Goal: Task Accomplishment & Management: Manage account settings

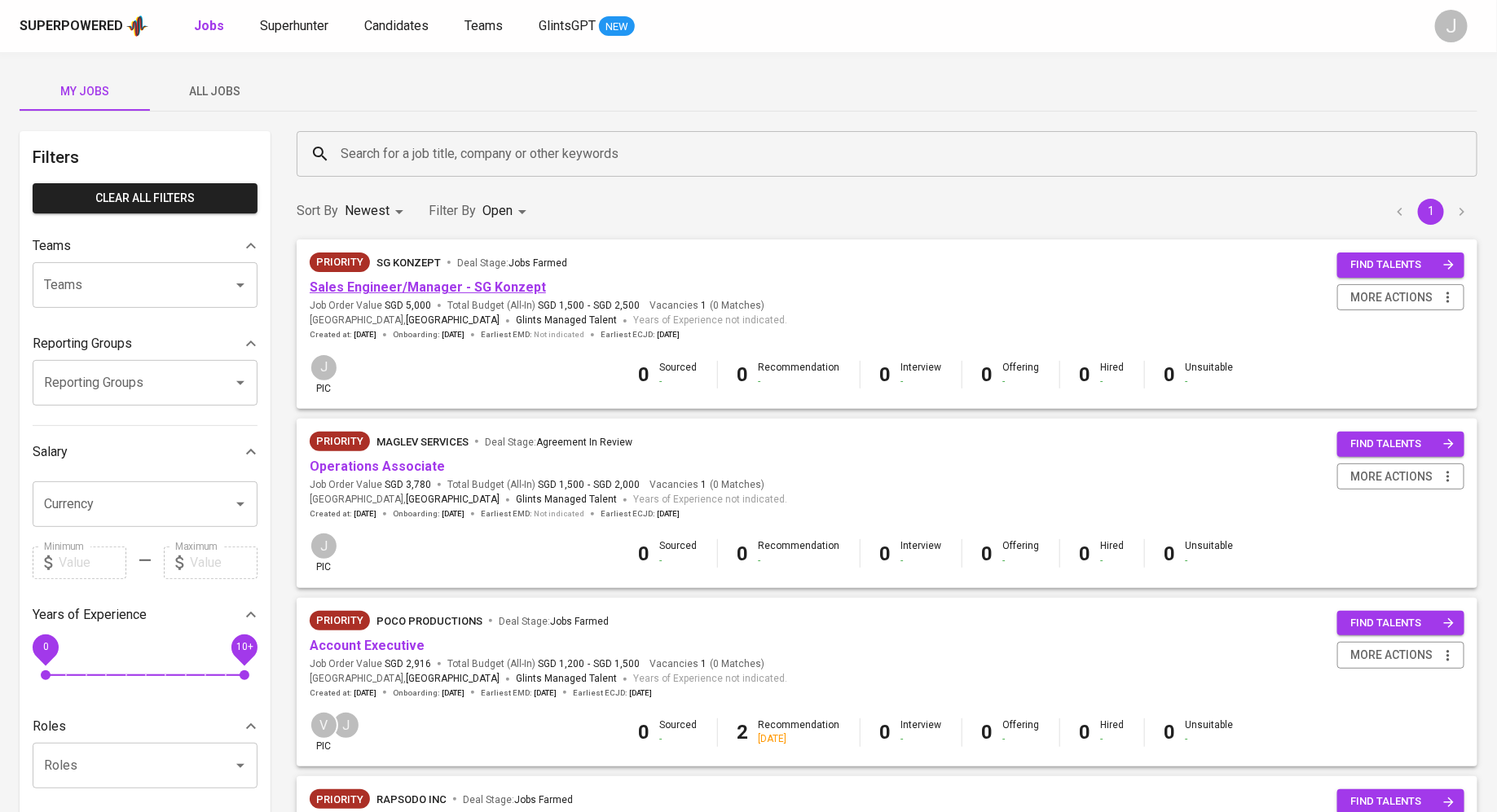
click at [514, 287] on link "Sales Engineer/Manager - SG Konzept" at bounding box center [427, 287] width 236 height 16
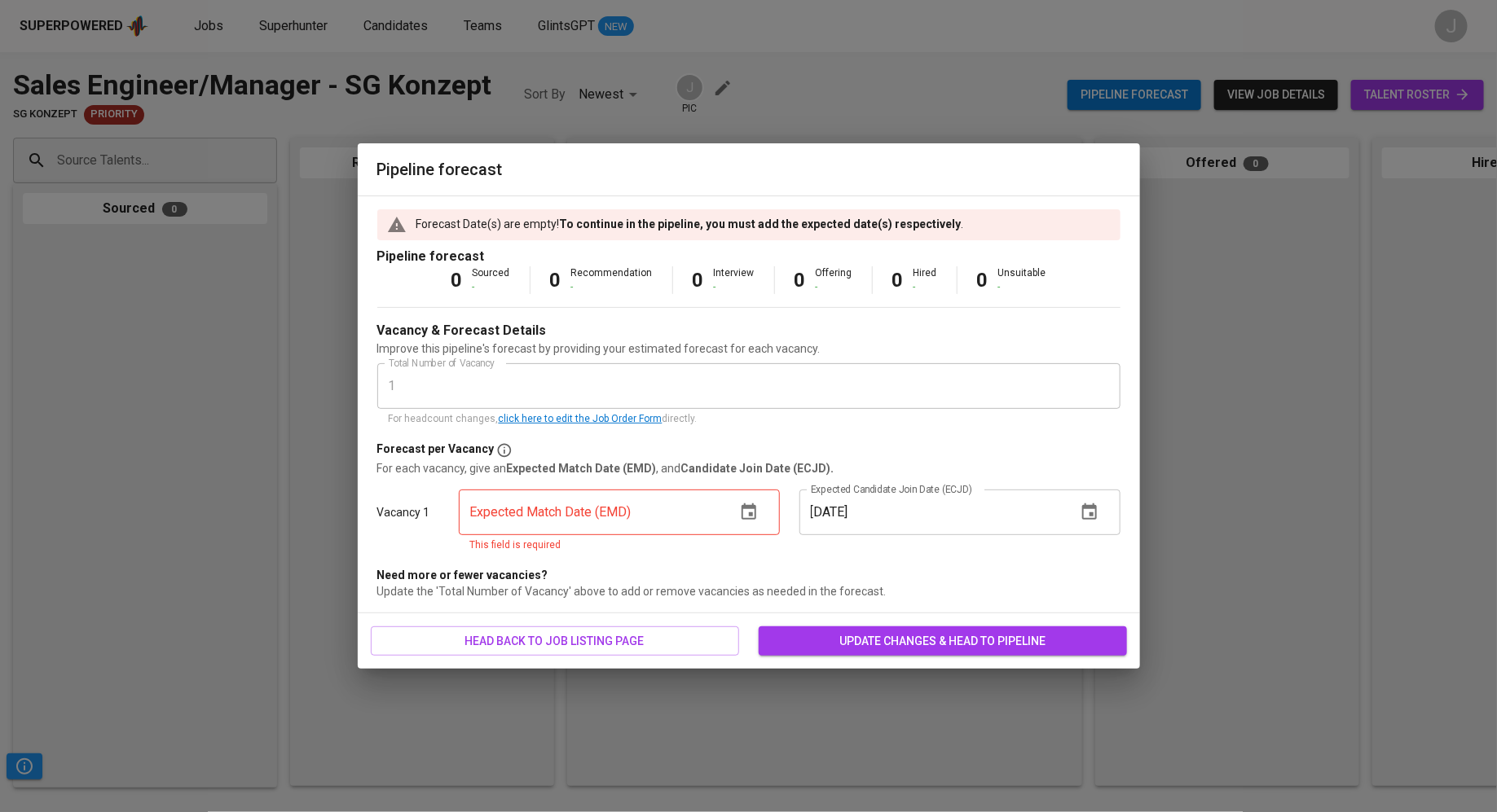
click at [1140, 124] on div "Pipeline forecast Forecast Date(s) are empty! To continue in the pipeline, you …" at bounding box center [748, 406] width 1497 height 812
click at [662, 634] on span "head back to job listing page" at bounding box center [555, 641] width 342 height 20
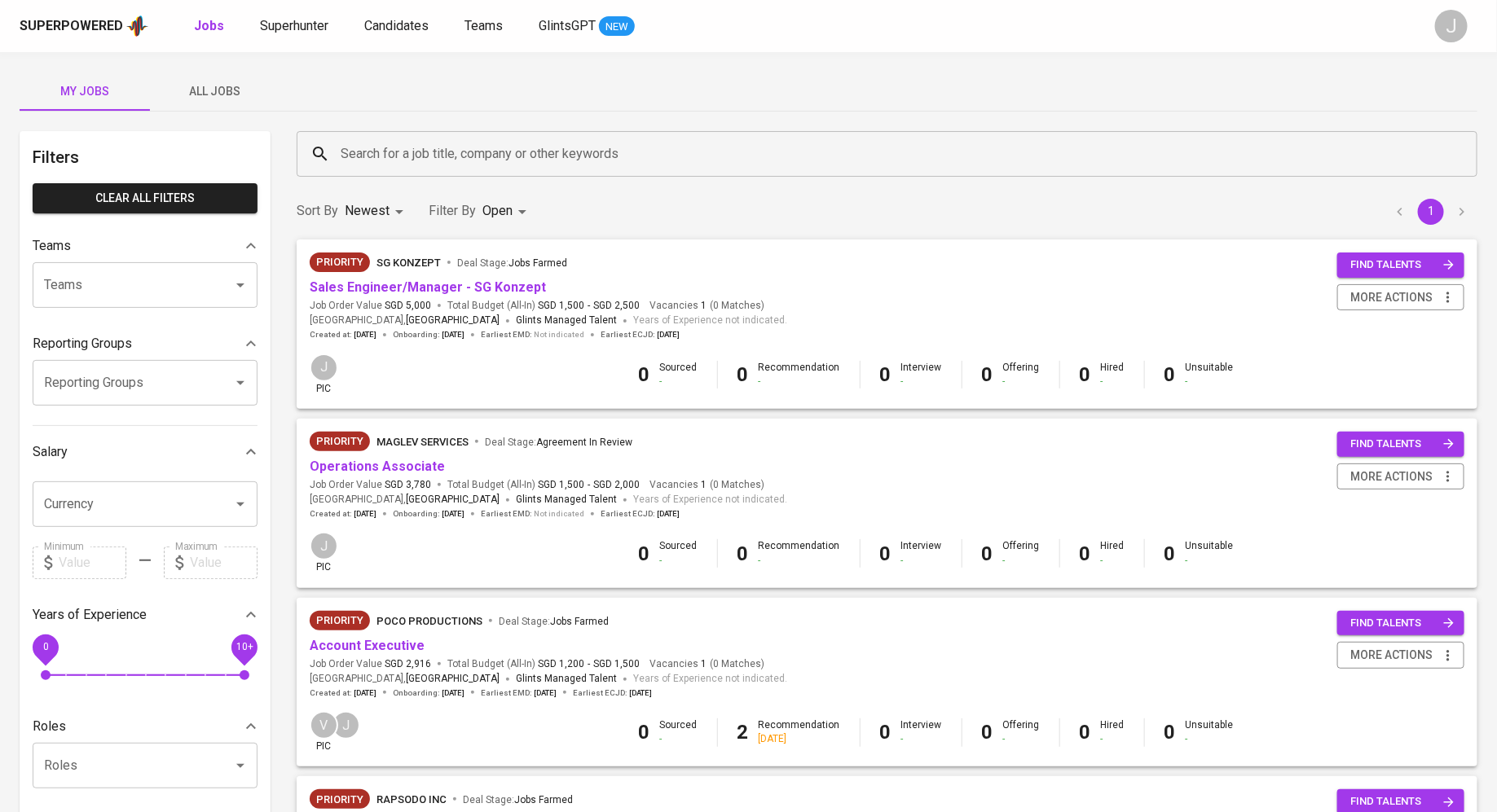
click at [438, 306] on div at bounding box center [440, 306] width 4 height 4
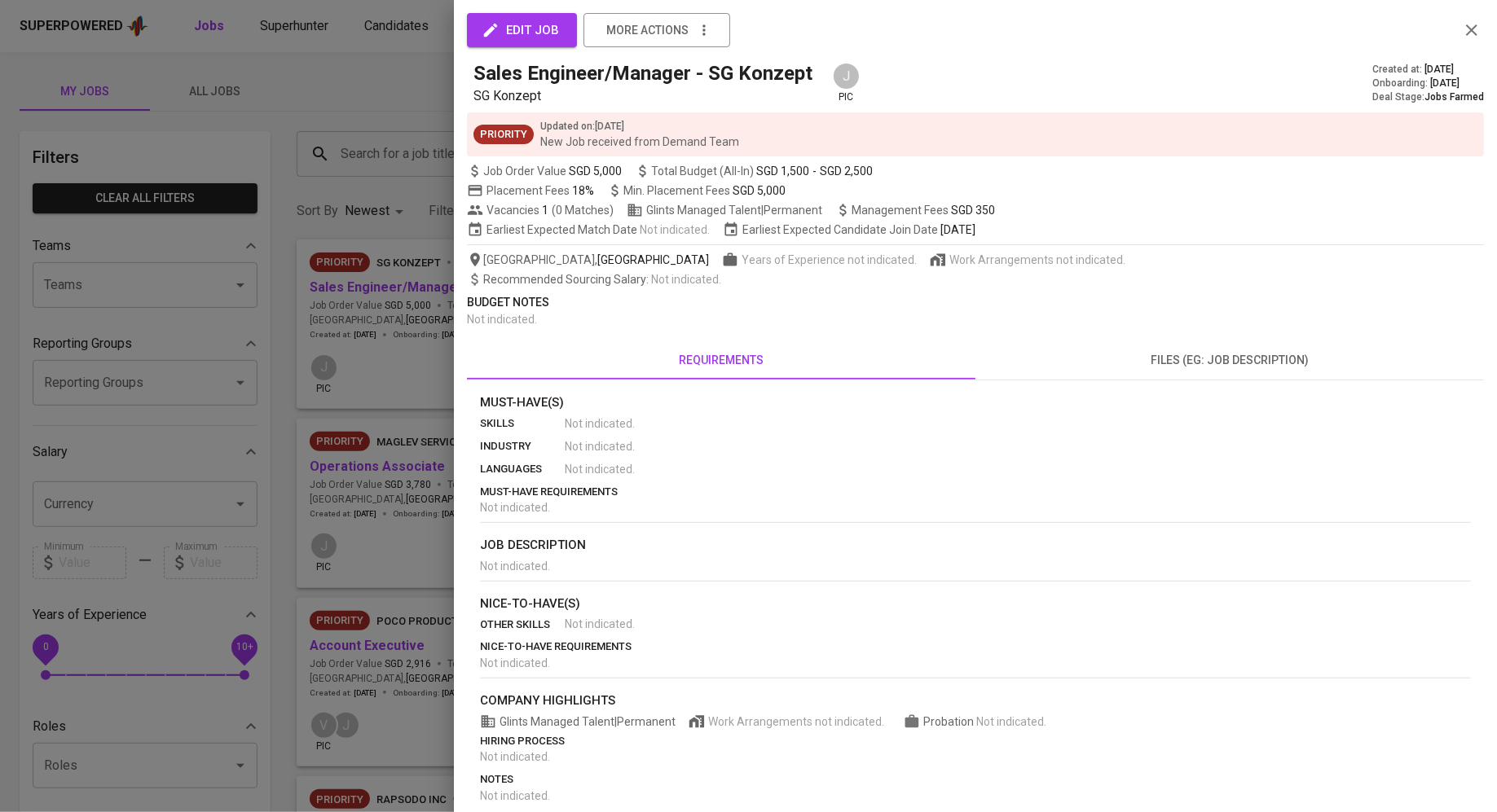
click at [403, 315] on div at bounding box center [748, 406] width 1497 height 812
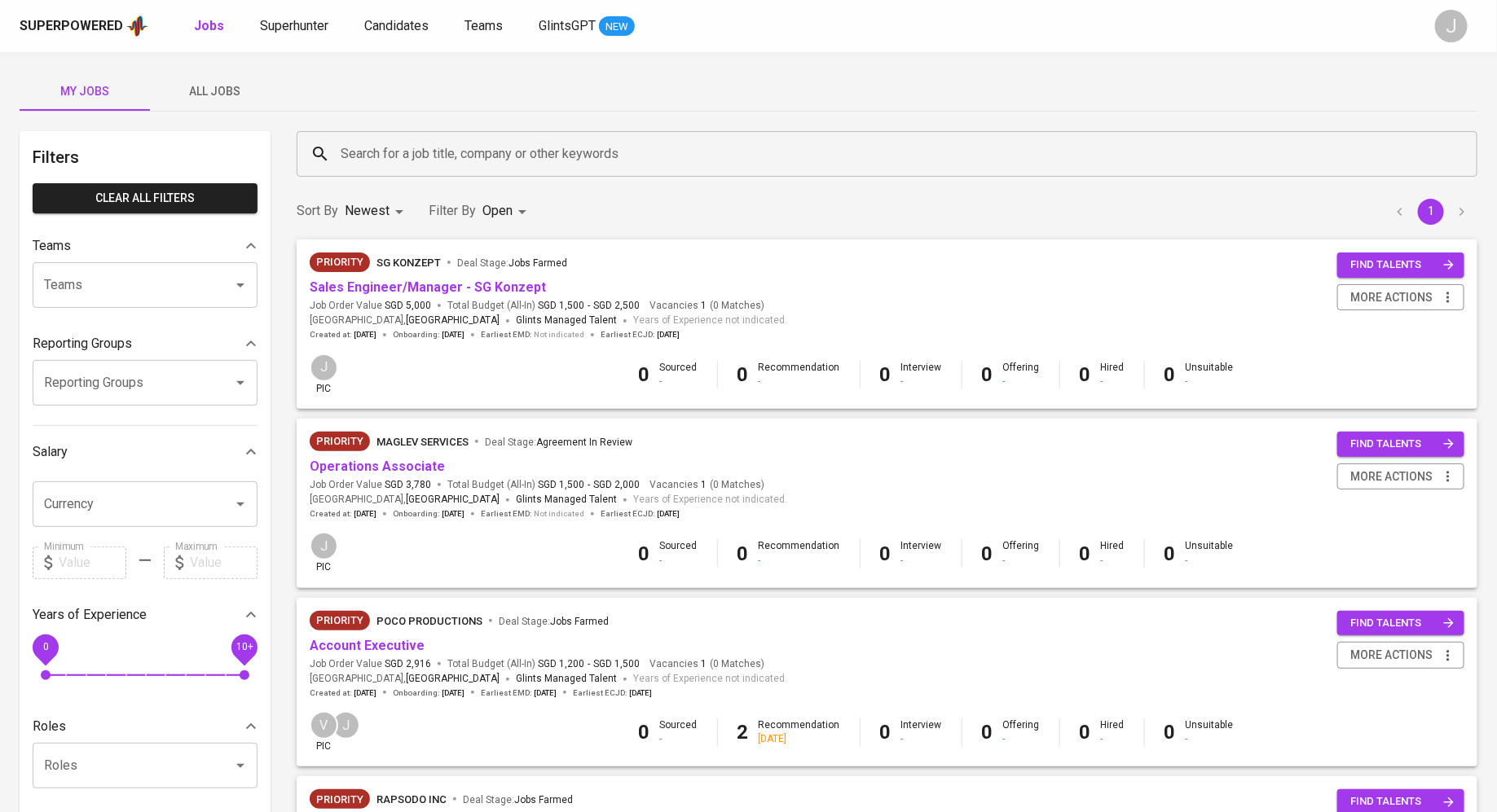
click at [464, 336] on span "[DATE]" at bounding box center [453, 335] width 23 height 11
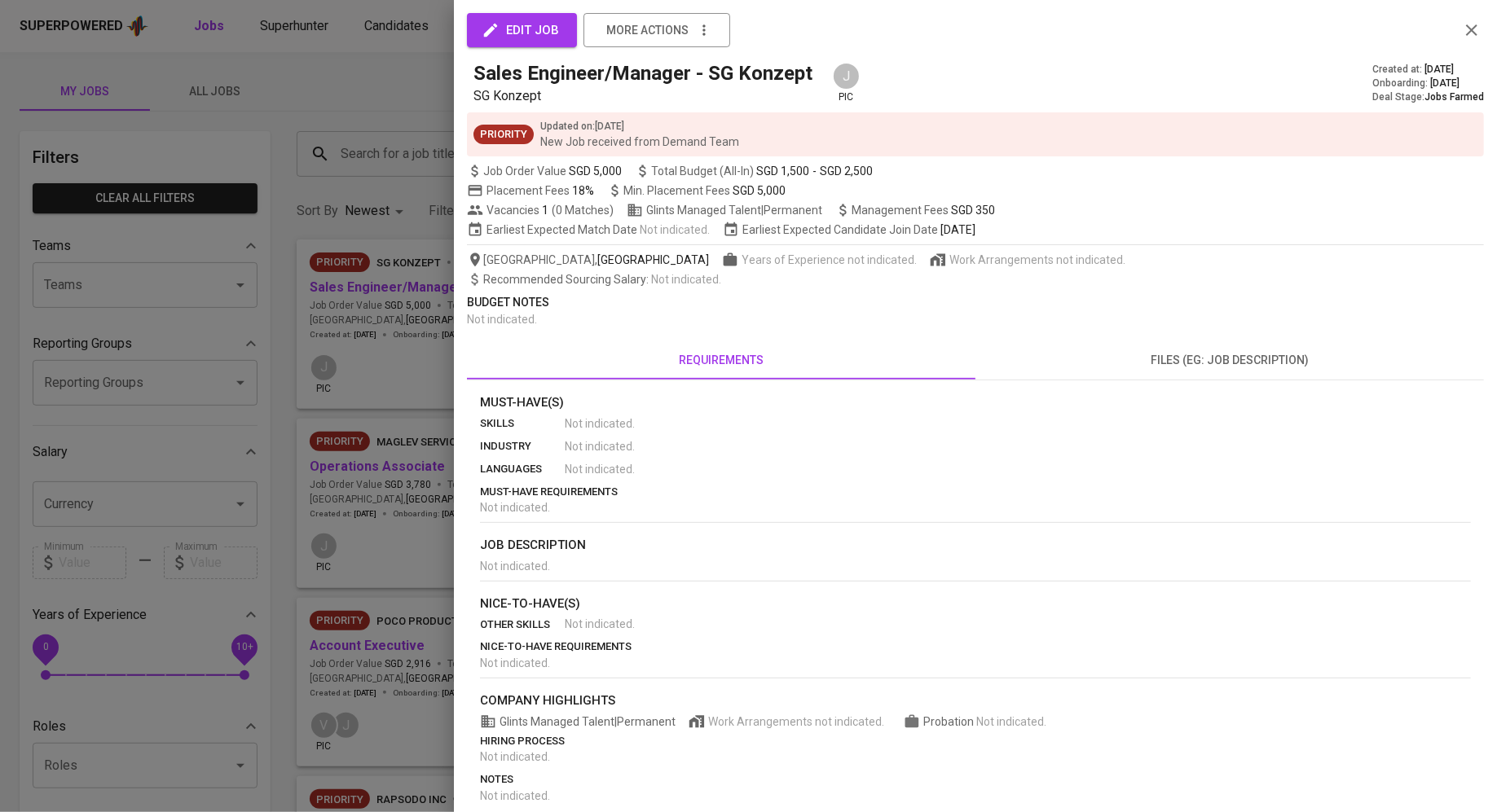
click at [517, 16] on button "edit job" at bounding box center [522, 30] width 110 height 34
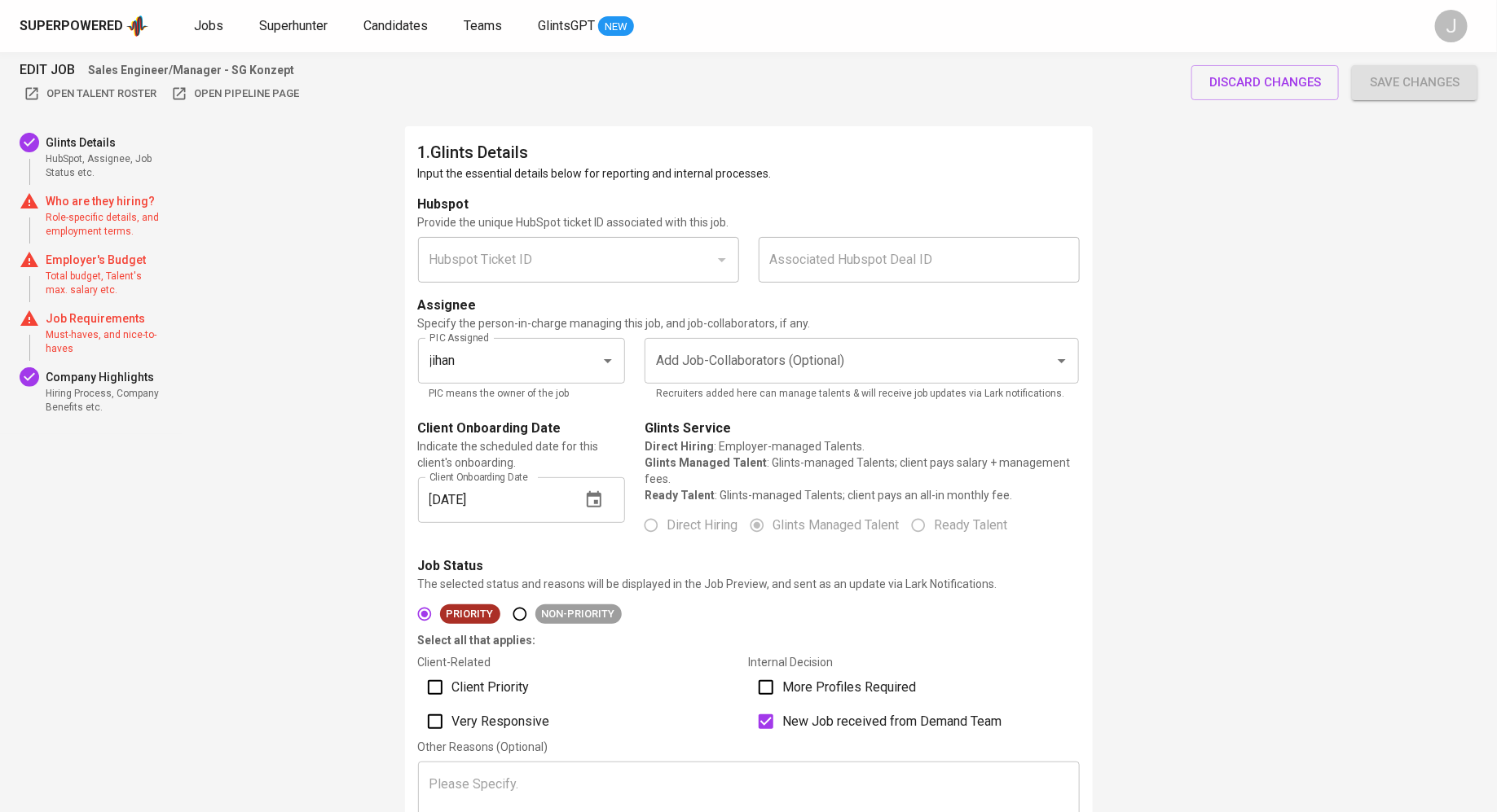
click at [768, 384] on div "Add Job-Collaborators (Optional) Add Job-Collaborators (Optional) Recruiters ad…" at bounding box center [861, 370] width 434 height 64
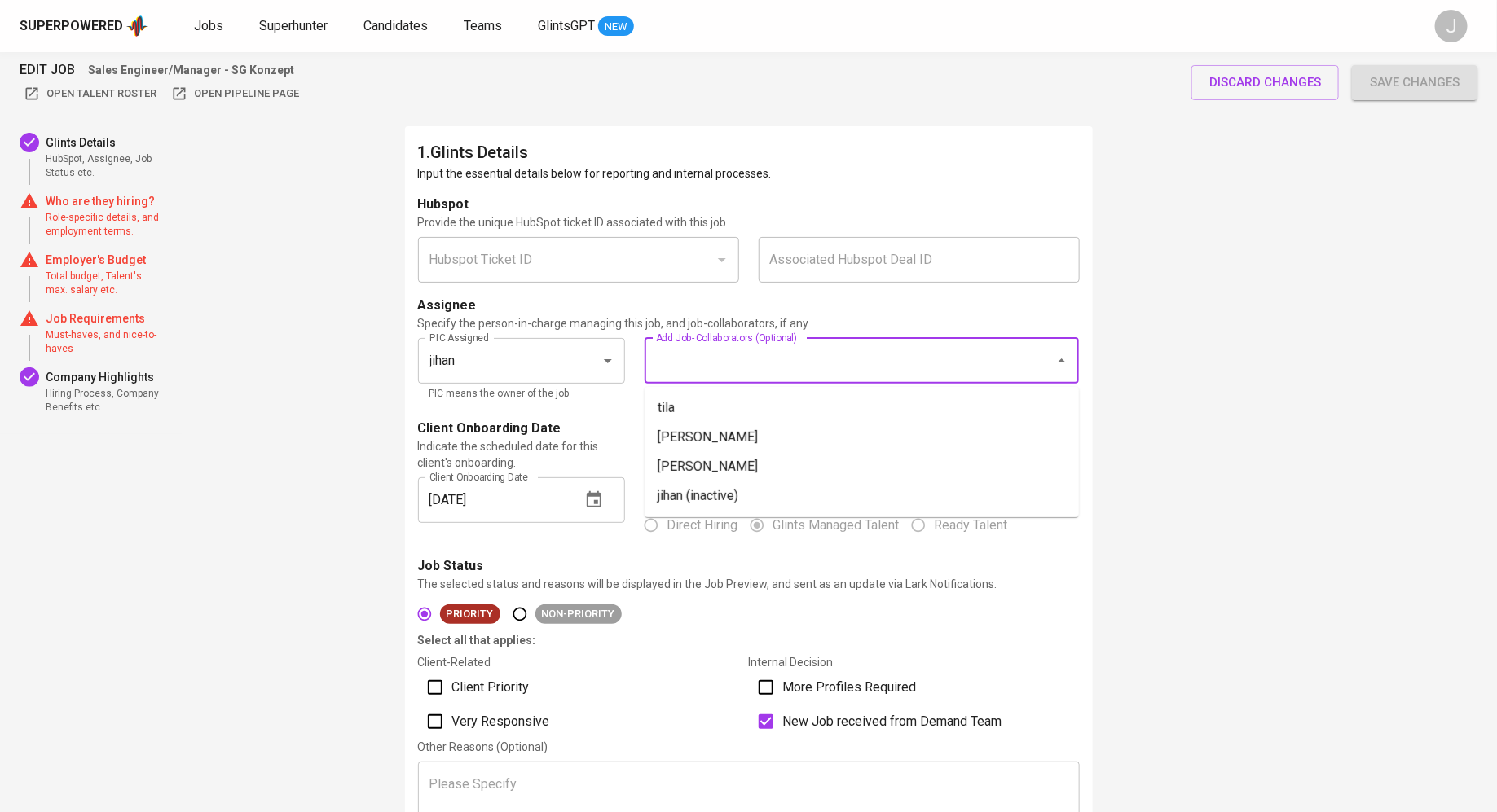
click at [777, 362] on input "Add Job-Collaborators (Optional)" at bounding box center [839, 360] width 374 height 31
drag, startPoint x: 755, startPoint y: 420, endPoint x: 752, endPoint y: 435, distance: 15.3
click at [752, 435] on ul "tila [PERSON_NAME] [PERSON_NAME] (inactive)" at bounding box center [861, 452] width 434 height 130
click at [752, 435] on li "[PERSON_NAME]" at bounding box center [861, 437] width 434 height 29
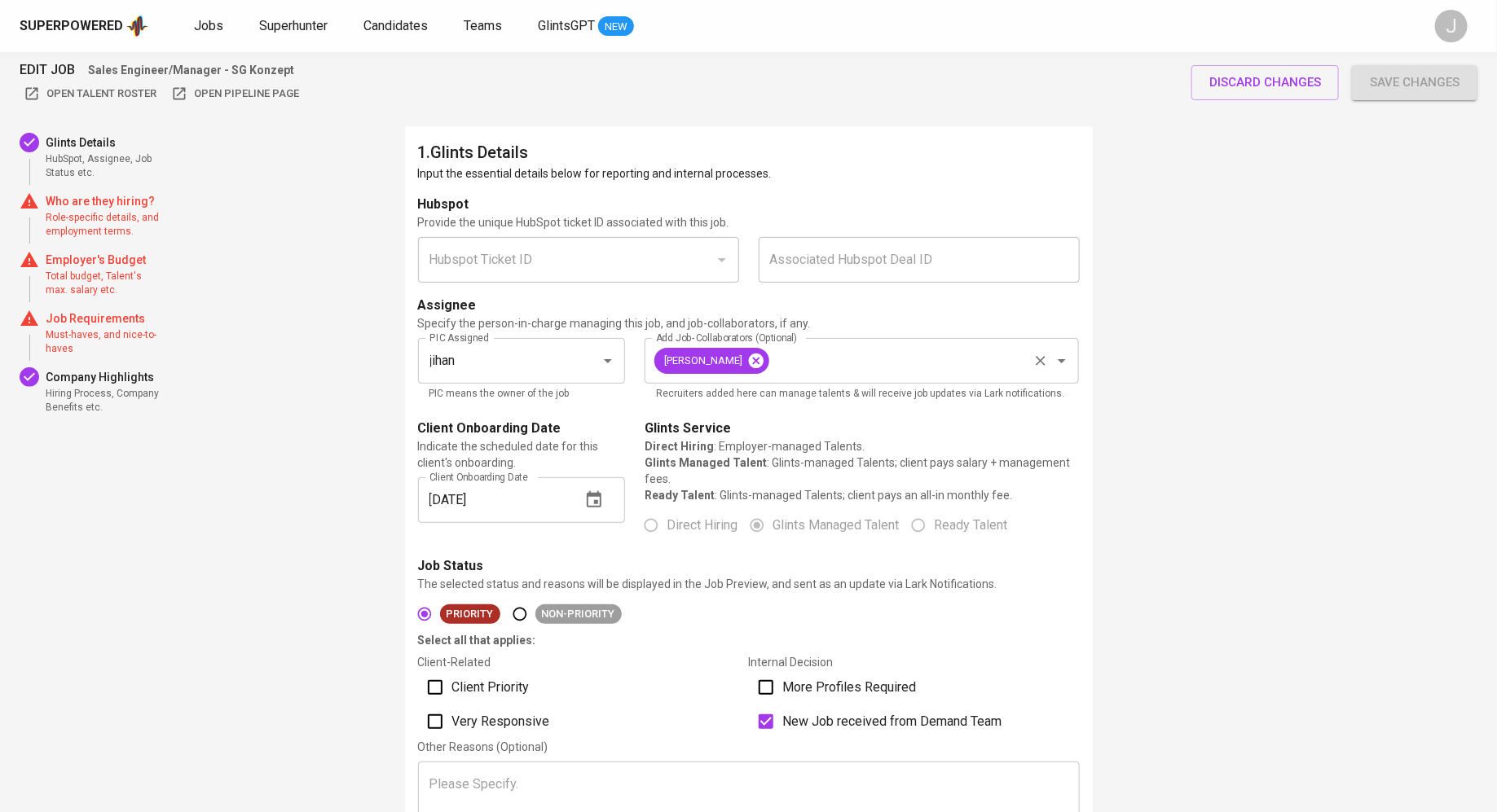
click at [749, 360] on icon at bounding box center [756, 360] width 15 height 15
click at [716, 363] on input "Add Job-Collaborators (Optional)" at bounding box center [839, 360] width 374 height 31
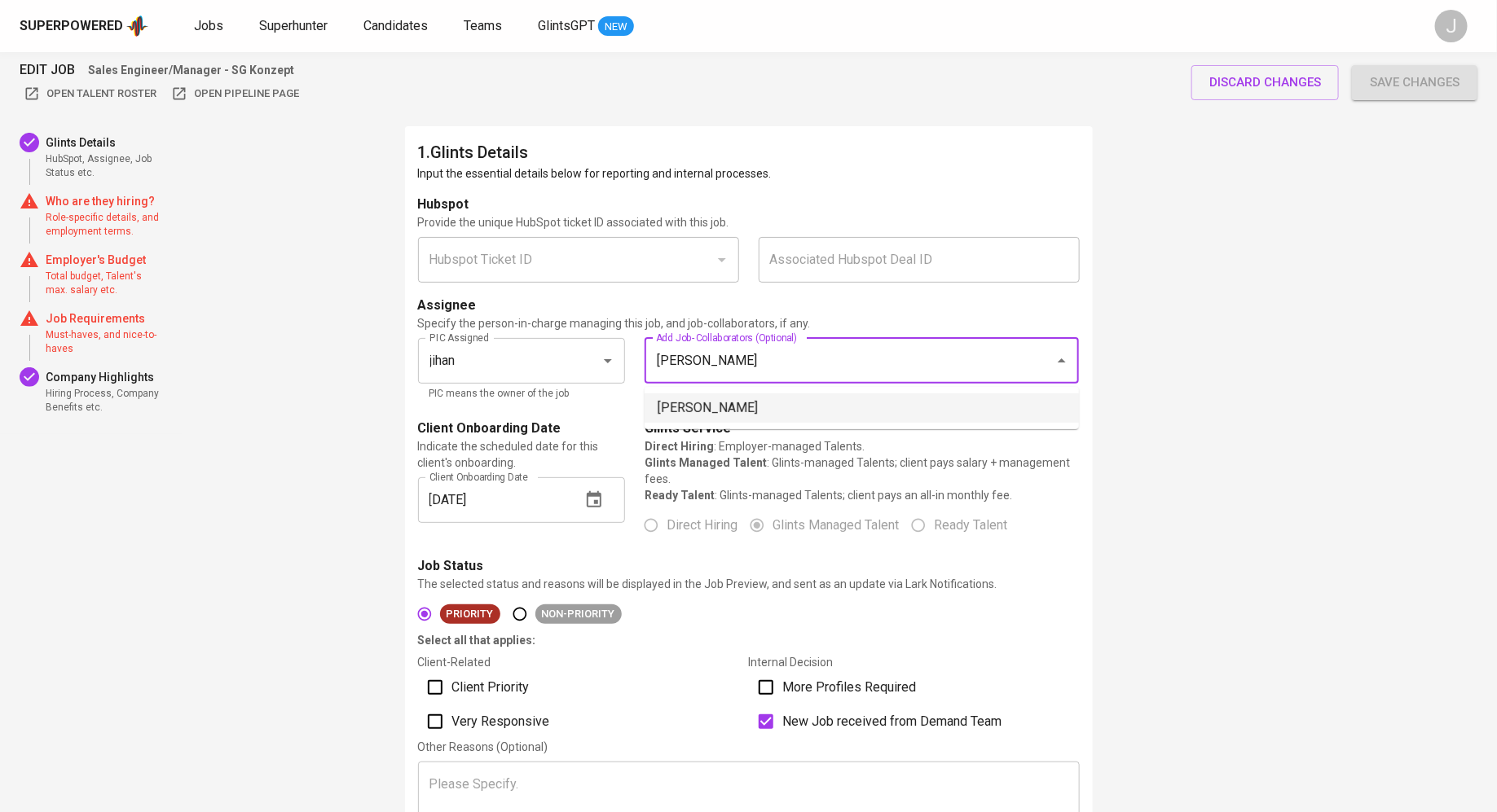
click at [686, 403] on li "[PERSON_NAME]" at bounding box center [861, 408] width 434 height 29
type input "[PERSON_NAME]"
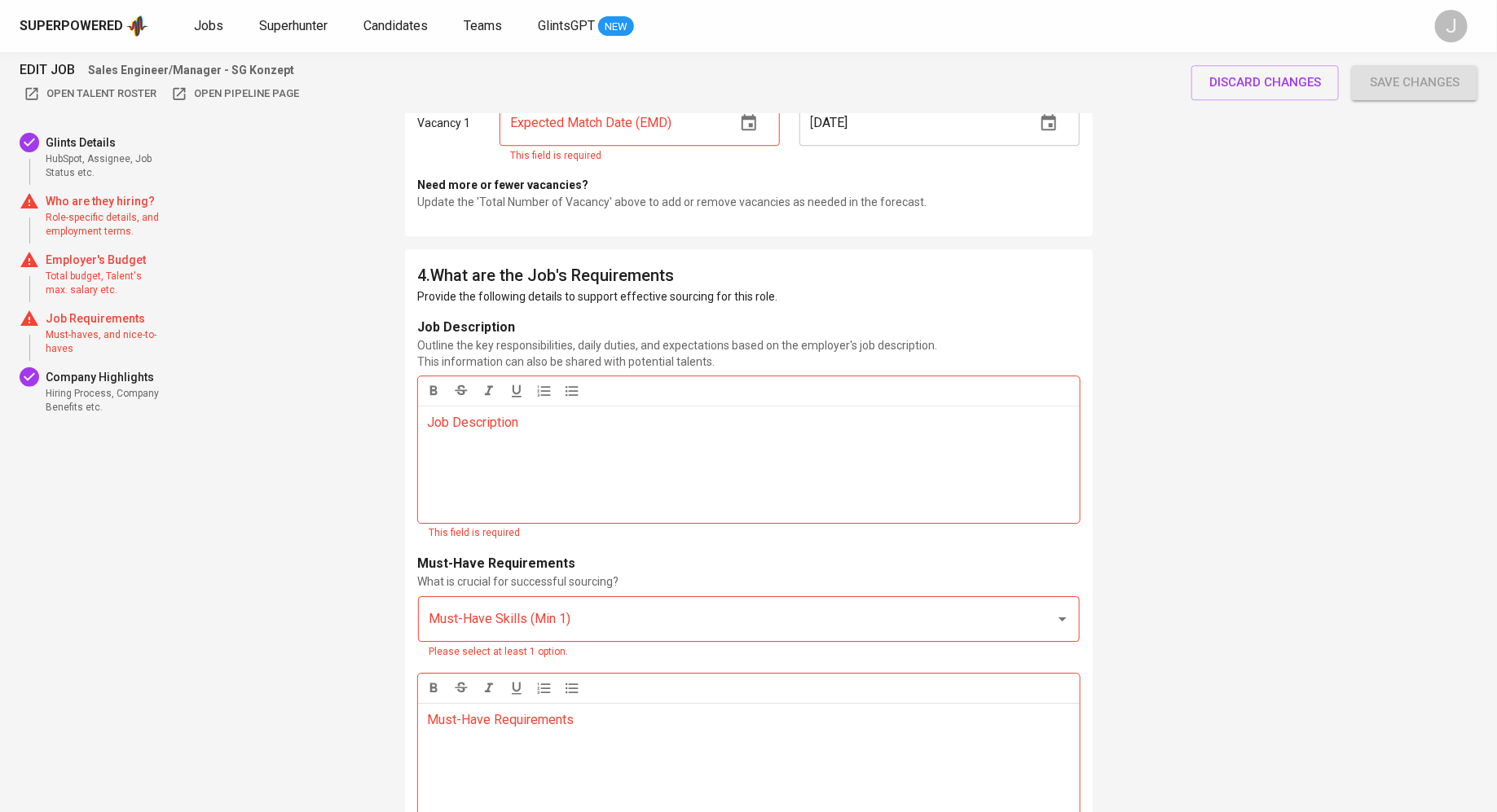
scroll to position [2005, 0]
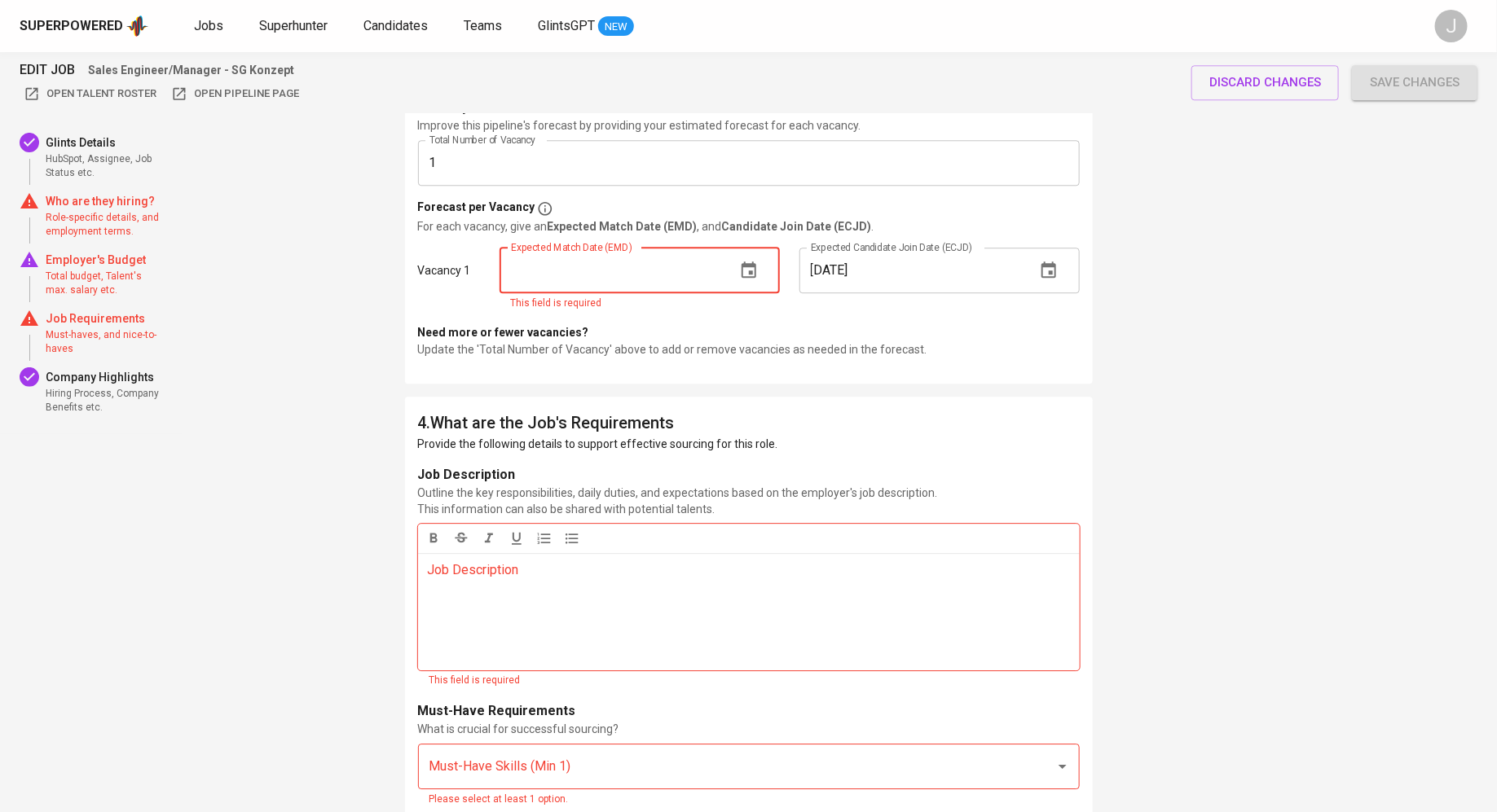
click at [605, 277] on input "text" at bounding box center [611, 270] width 223 height 46
click at [759, 266] on button "button" at bounding box center [749, 270] width 39 height 39
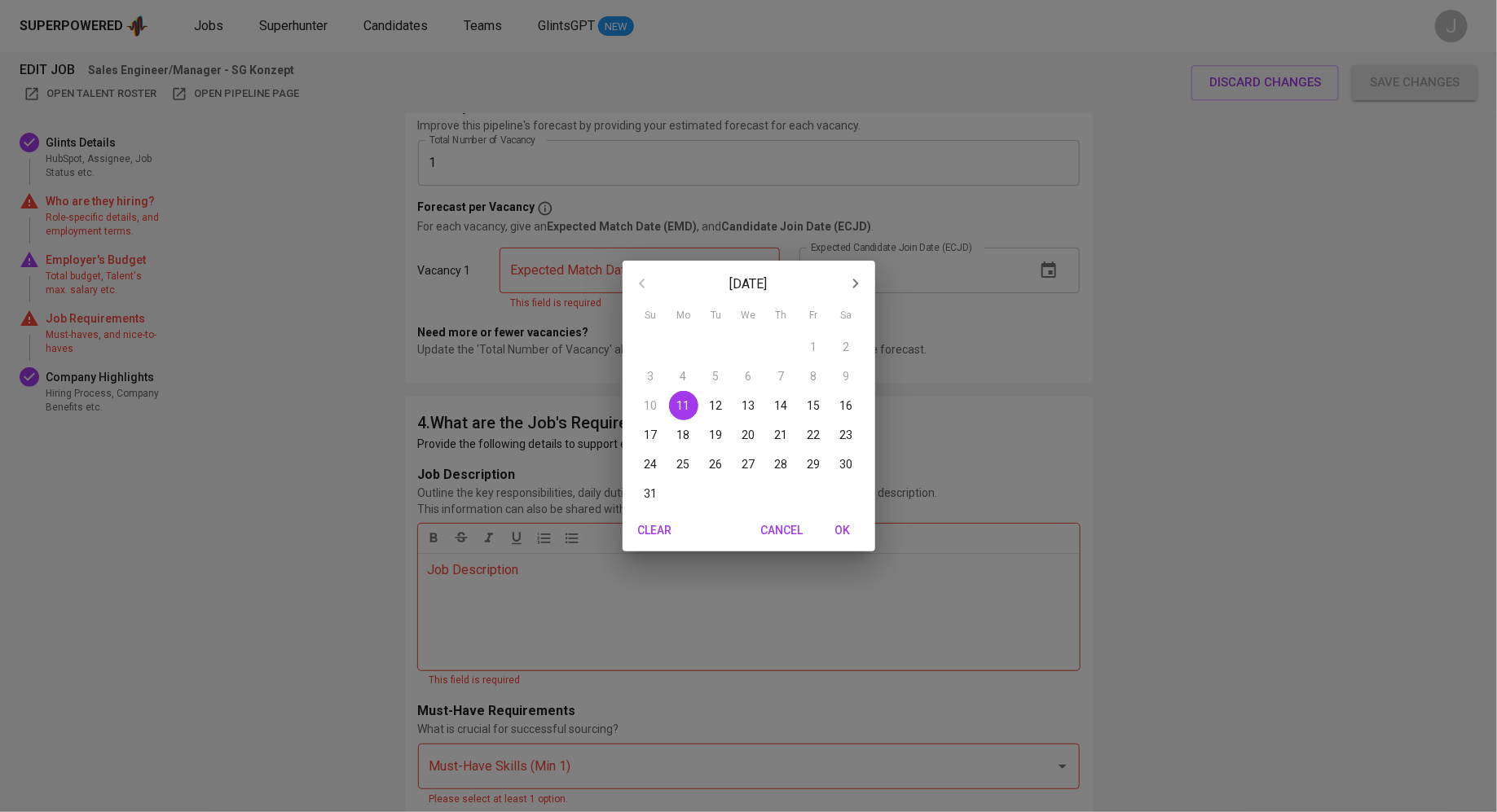
click at [677, 463] on span "25" at bounding box center [683, 464] width 29 height 16
type input "[DATE]"
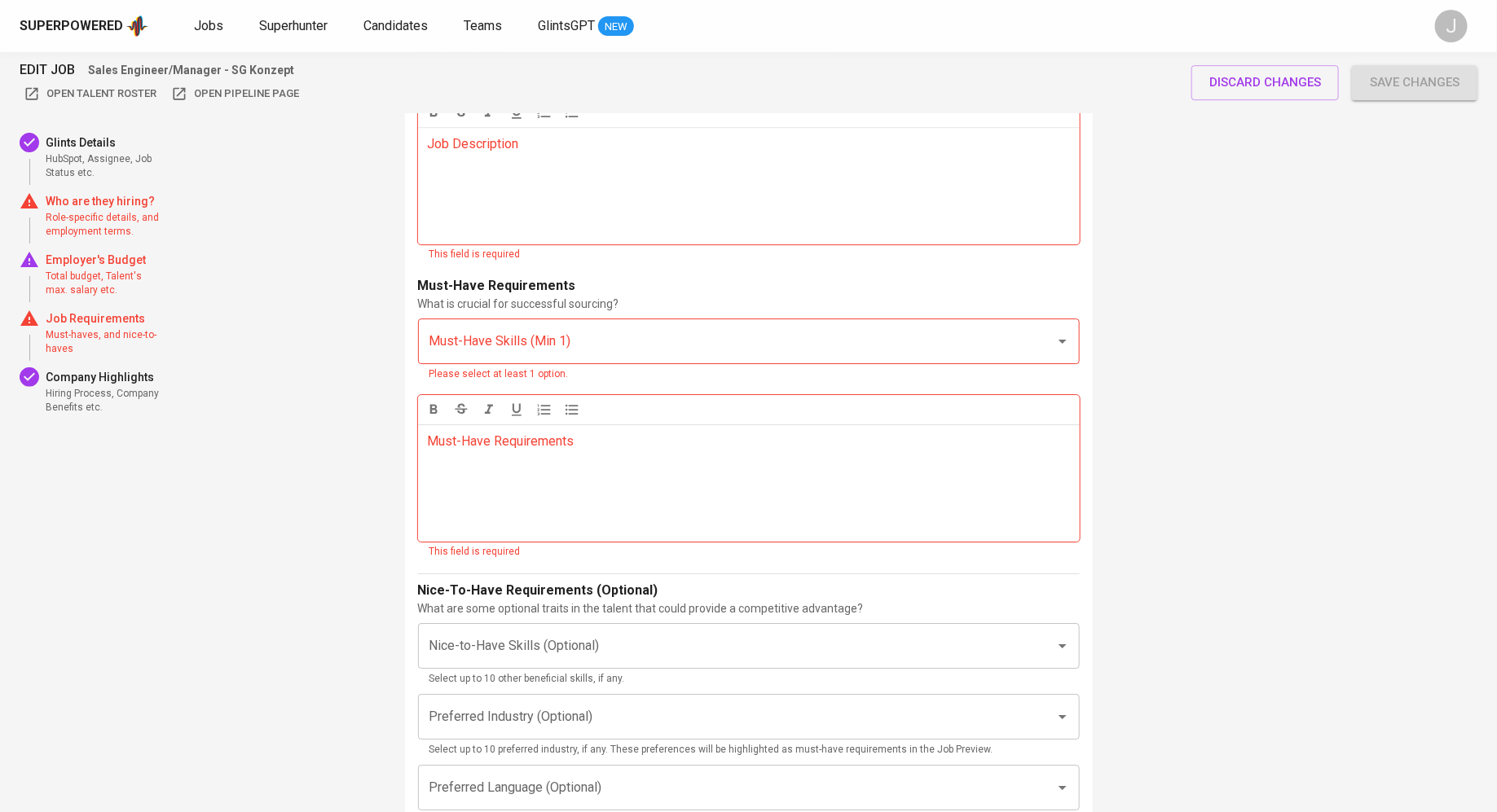
scroll to position [2405, 0]
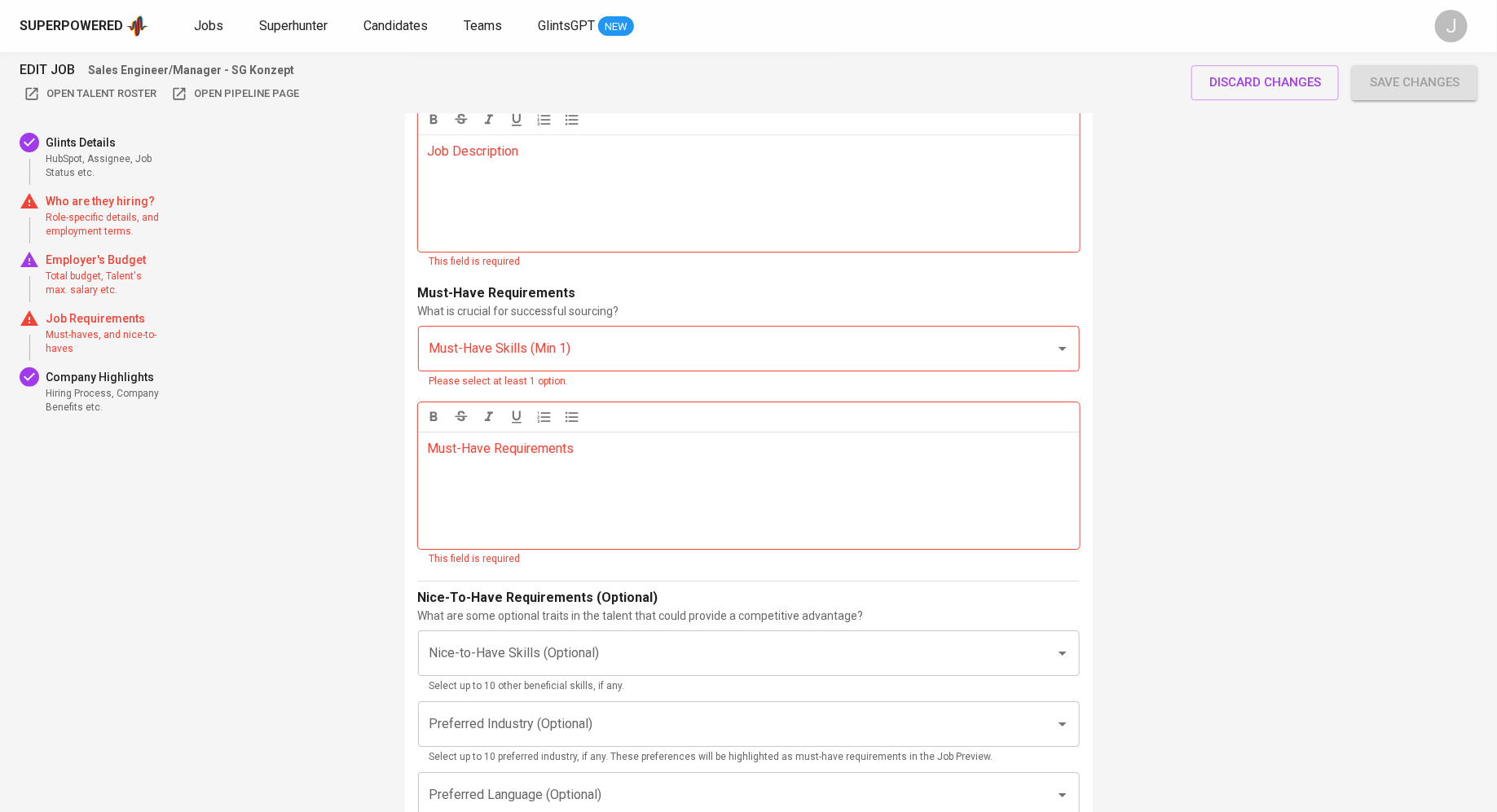
click at [652, 206] on div "Job Description ﻿" at bounding box center [748, 193] width 662 height 117
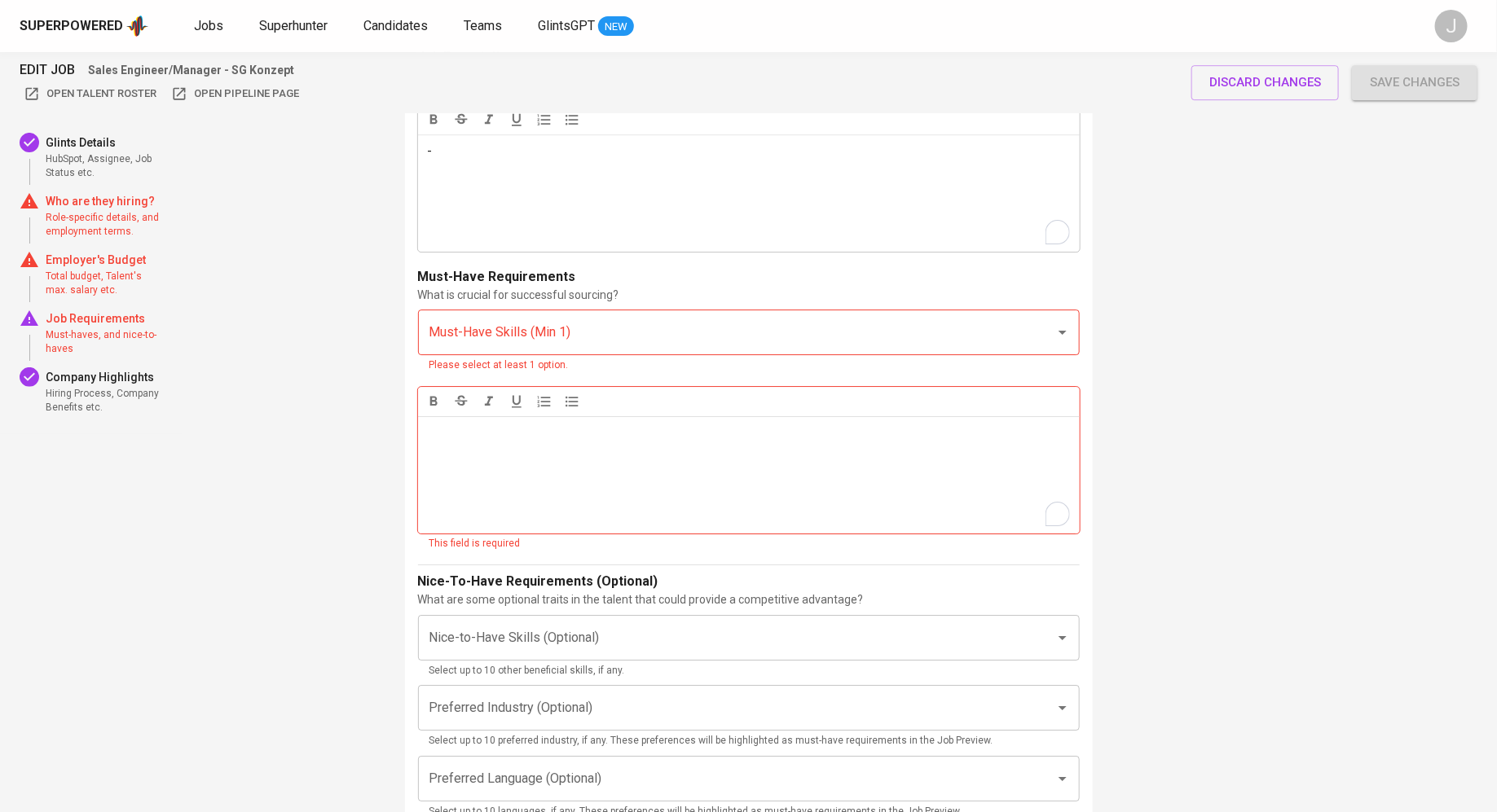
click at [495, 453] on div "Must-Have Requirements ﻿" at bounding box center [748, 475] width 662 height 117
click at [514, 339] on input "Must-Have Skills (Min 1)" at bounding box center [726, 332] width 601 height 31
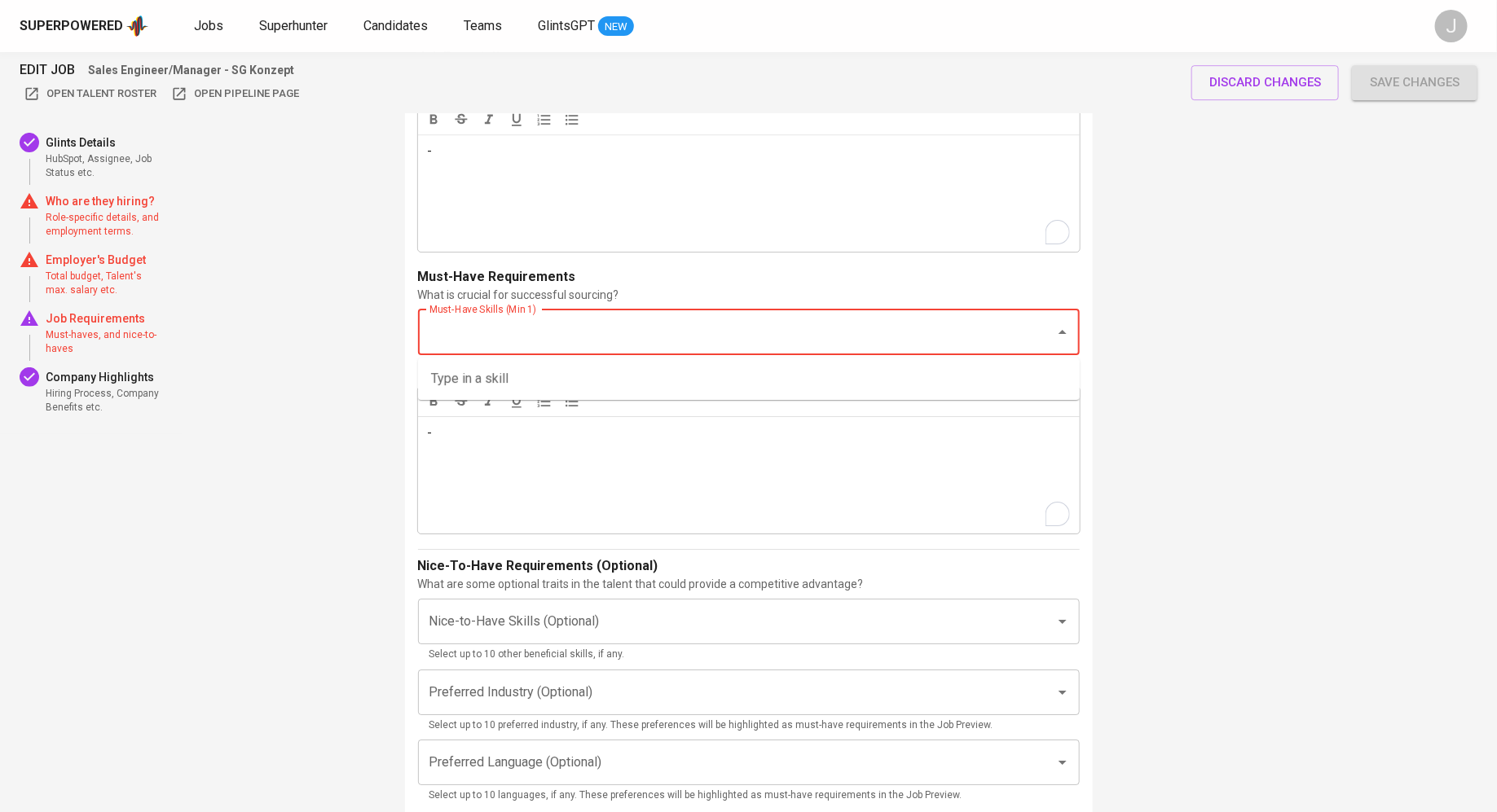
type input "-"
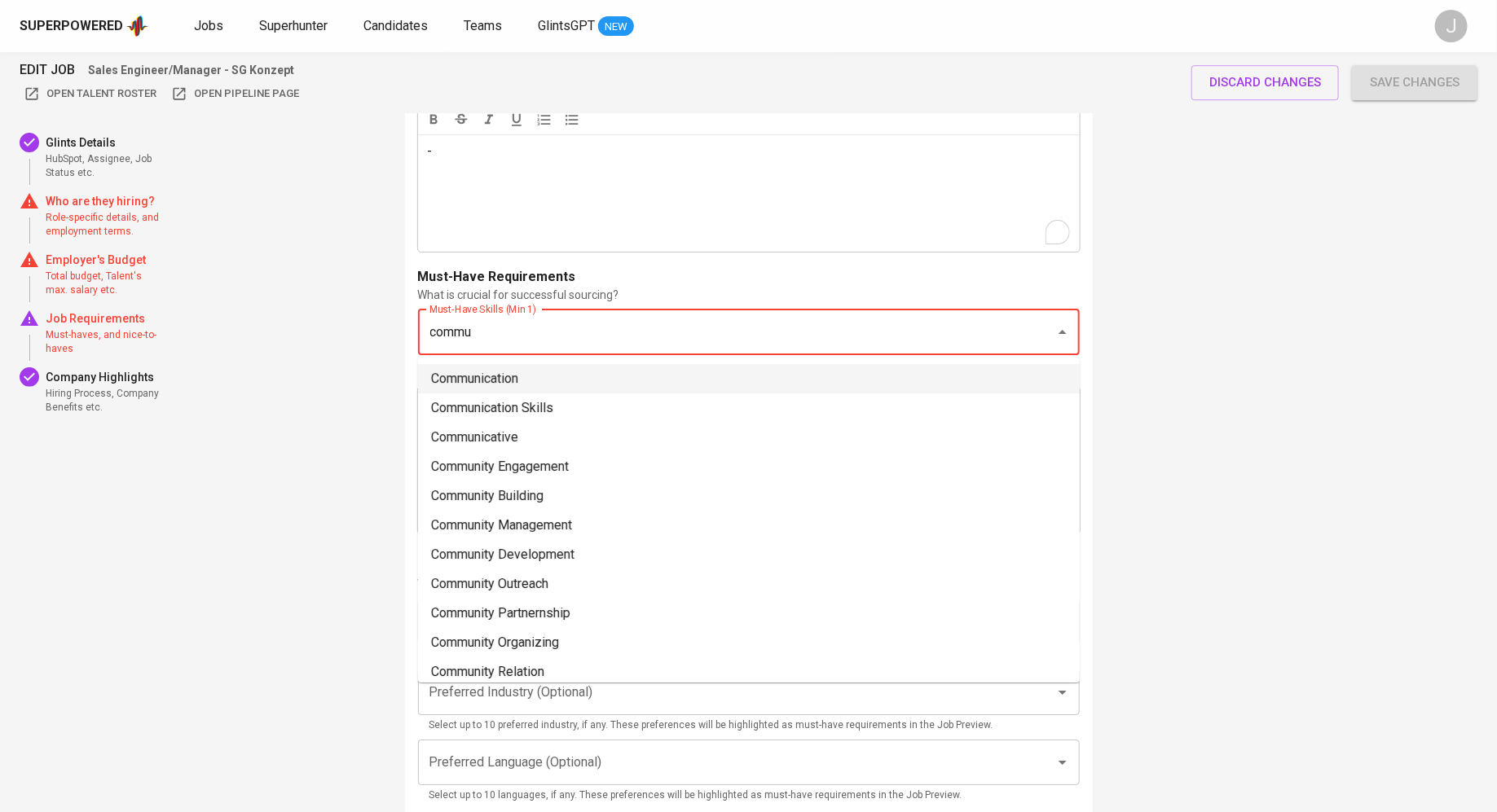
click at [522, 385] on li "Communication" at bounding box center [748, 378] width 662 height 29
type input "commu"
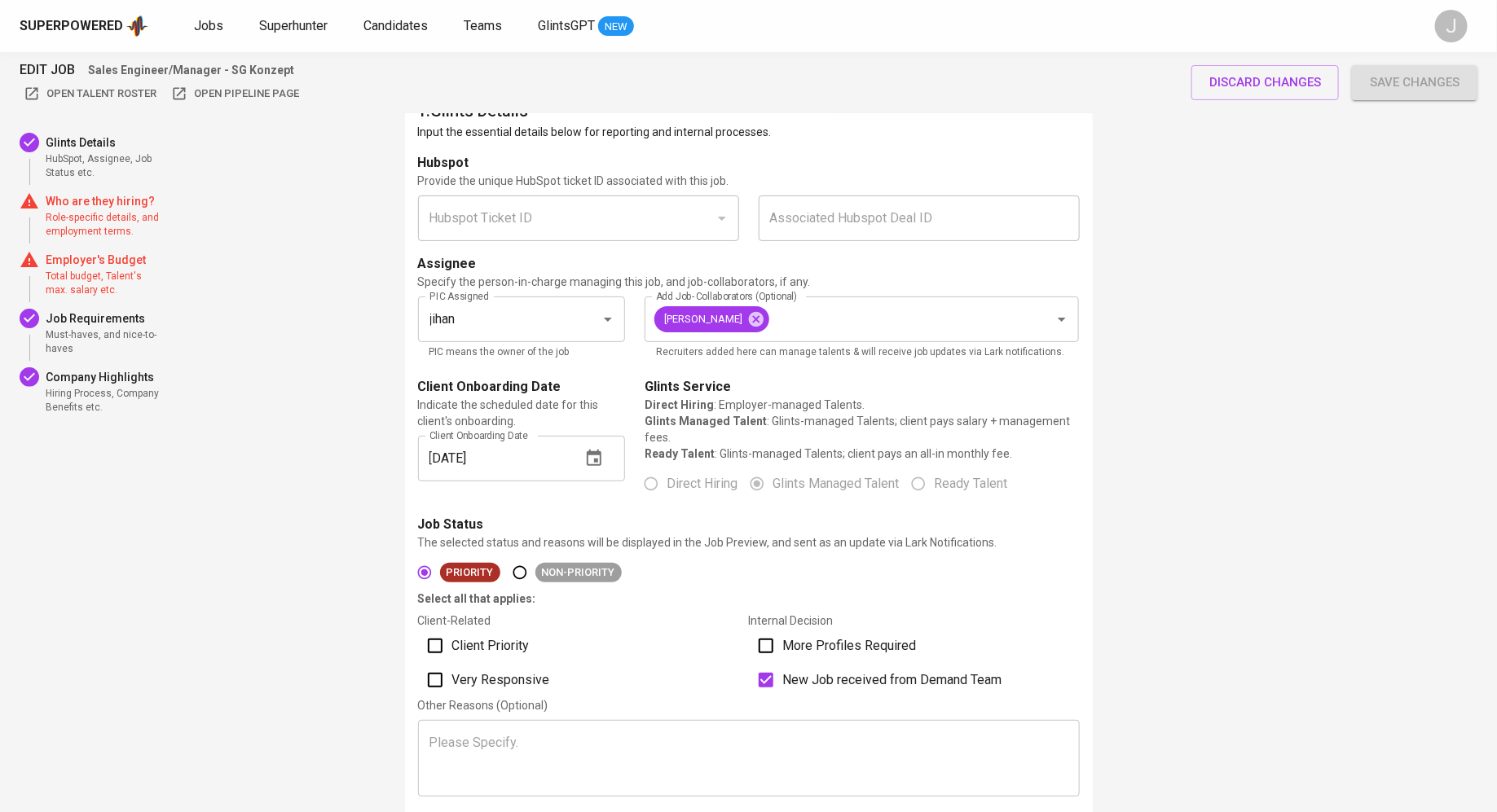
scroll to position [47, 0]
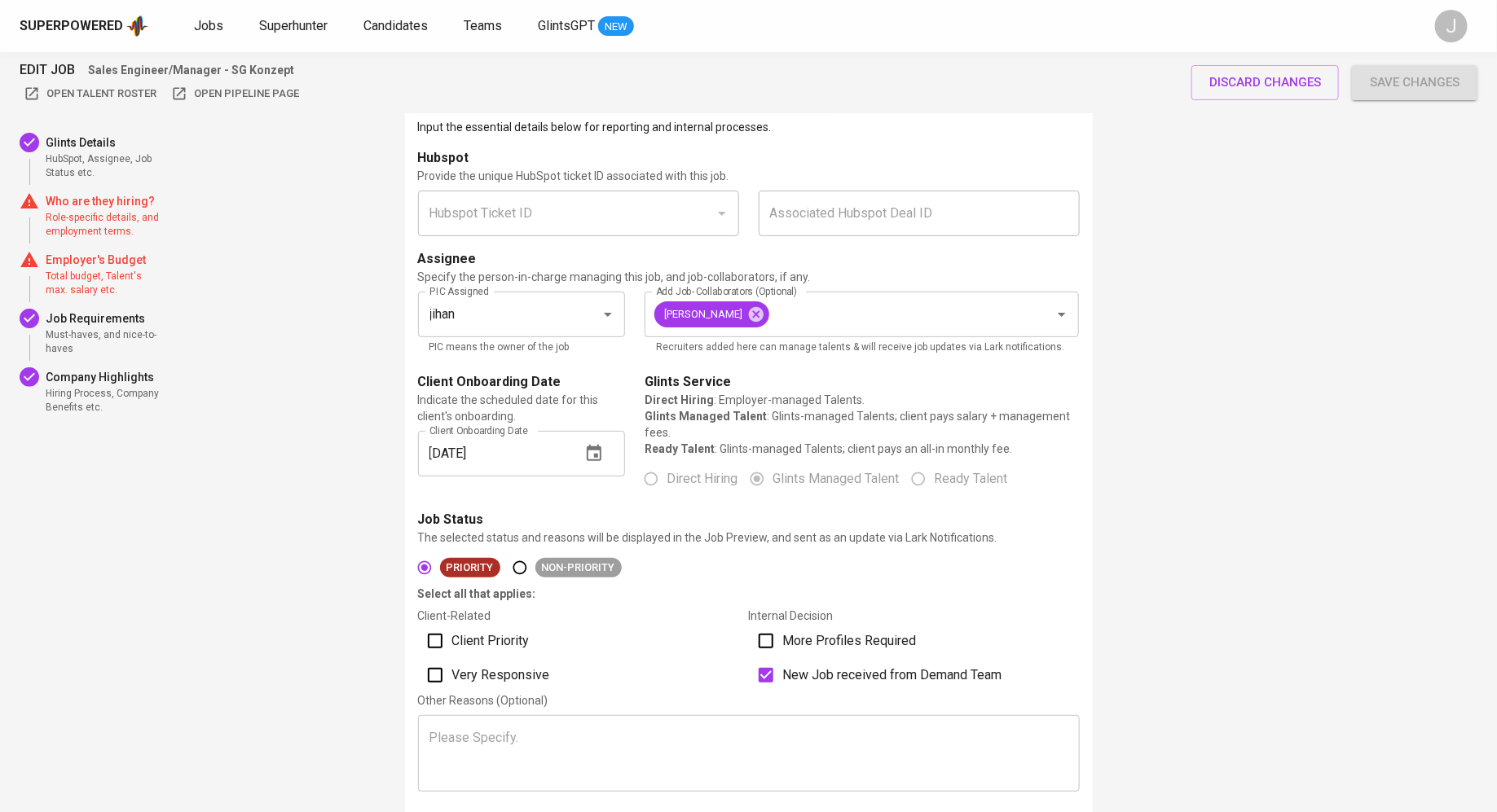
click at [1404, 66] on button "Save changes" at bounding box center [1414, 82] width 125 height 34
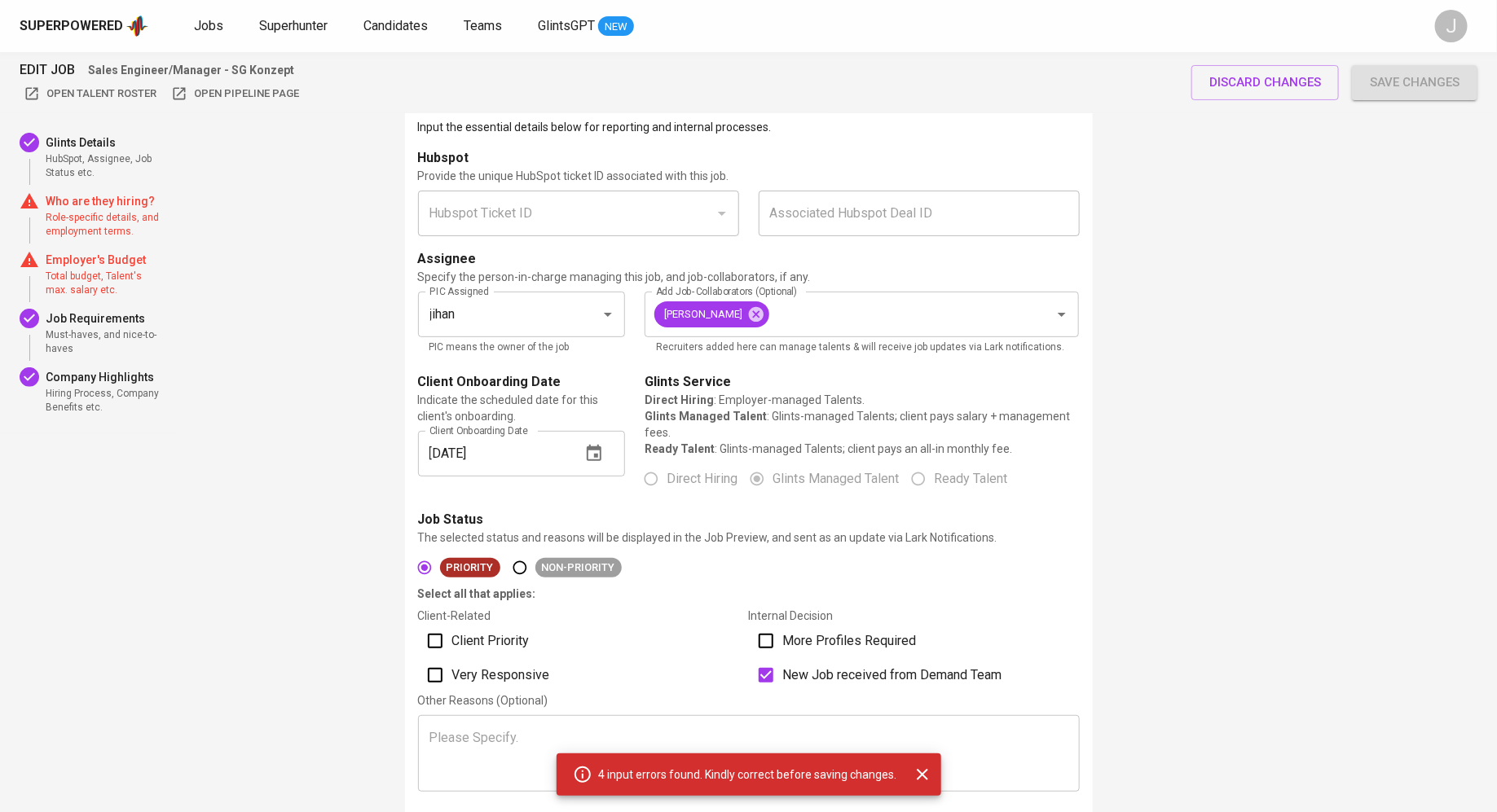
click at [1410, 81] on span "Save changes" at bounding box center [1414, 82] width 90 height 21
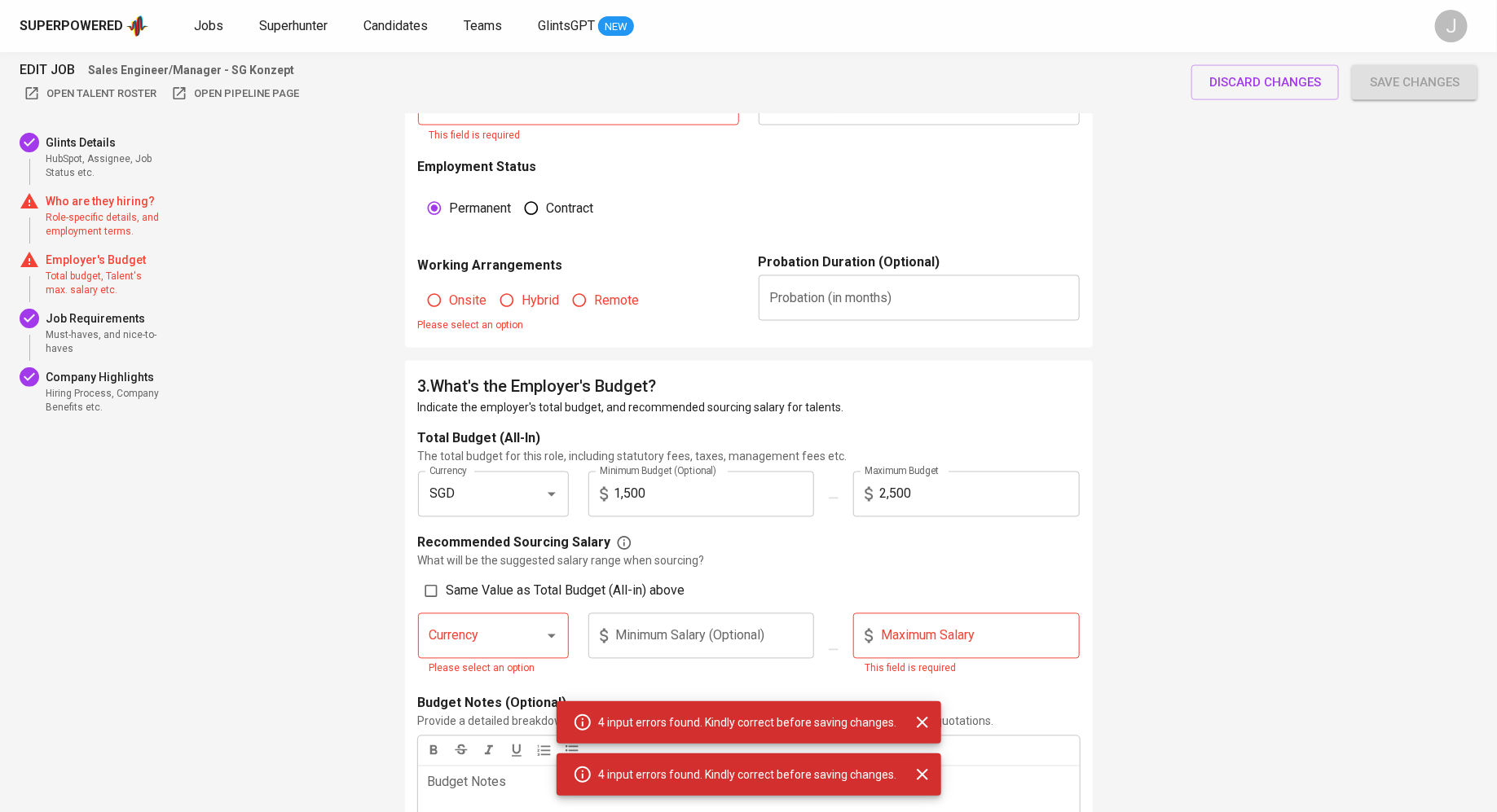
scroll to position [1184, 0]
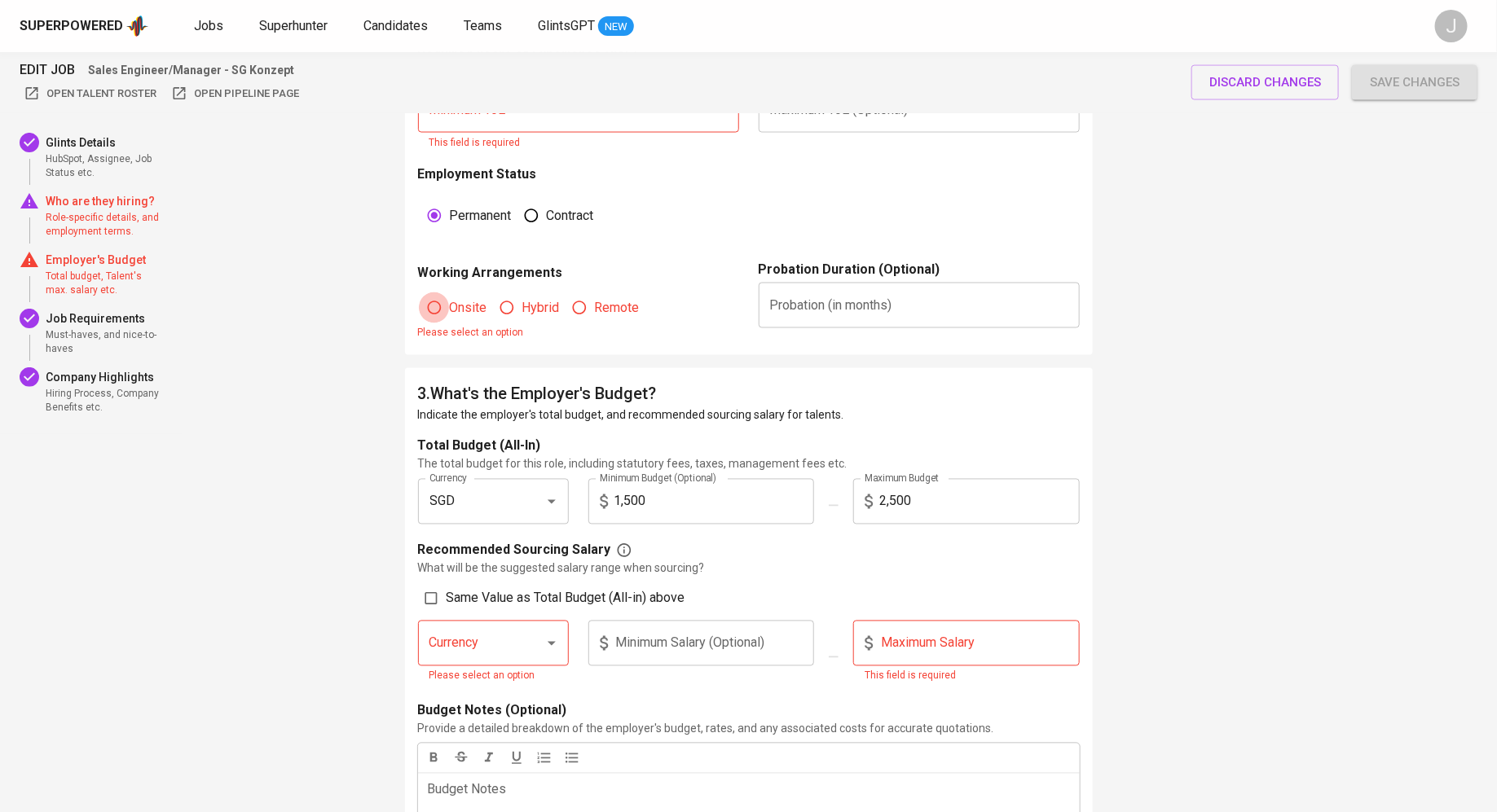
click at [437, 312] on input "Onsite" at bounding box center [434, 307] width 31 height 31
radio input "true"
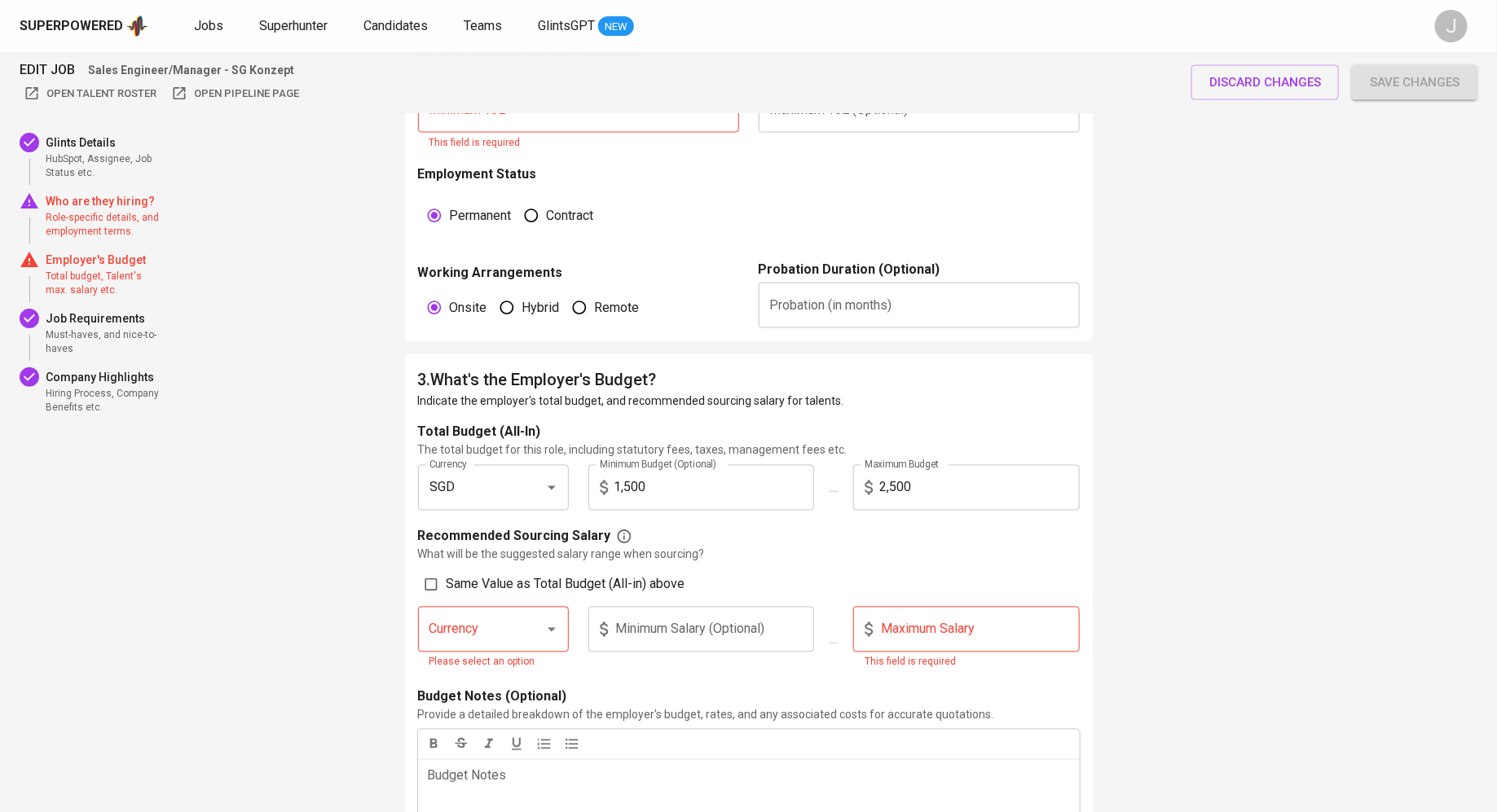
click at [480, 625] on input "Currency" at bounding box center [471, 629] width 91 height 31
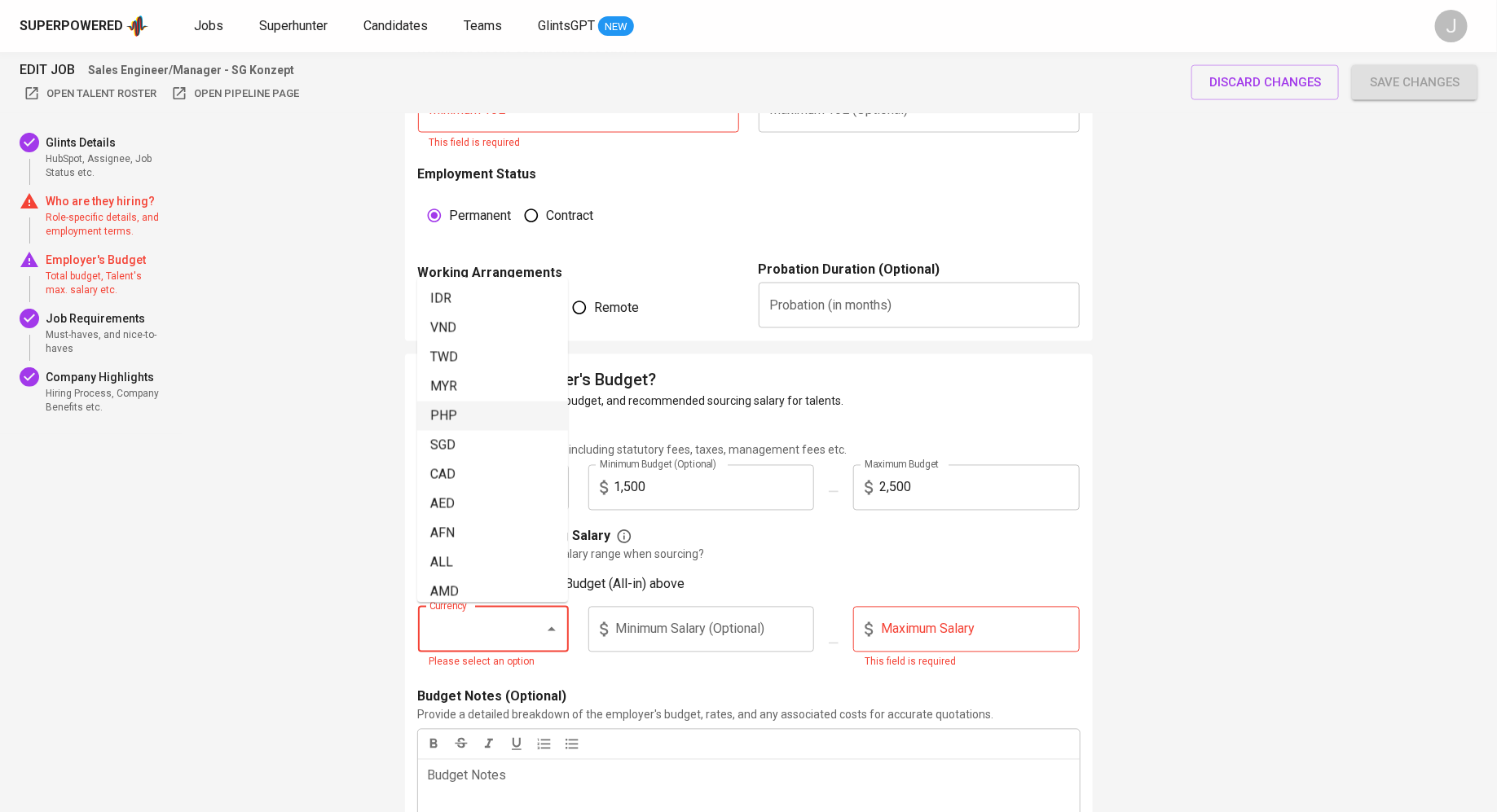
click at [468, 390] on li "MYR" at bounding box center [492, 387] width 151 height 29
type input "MYR"
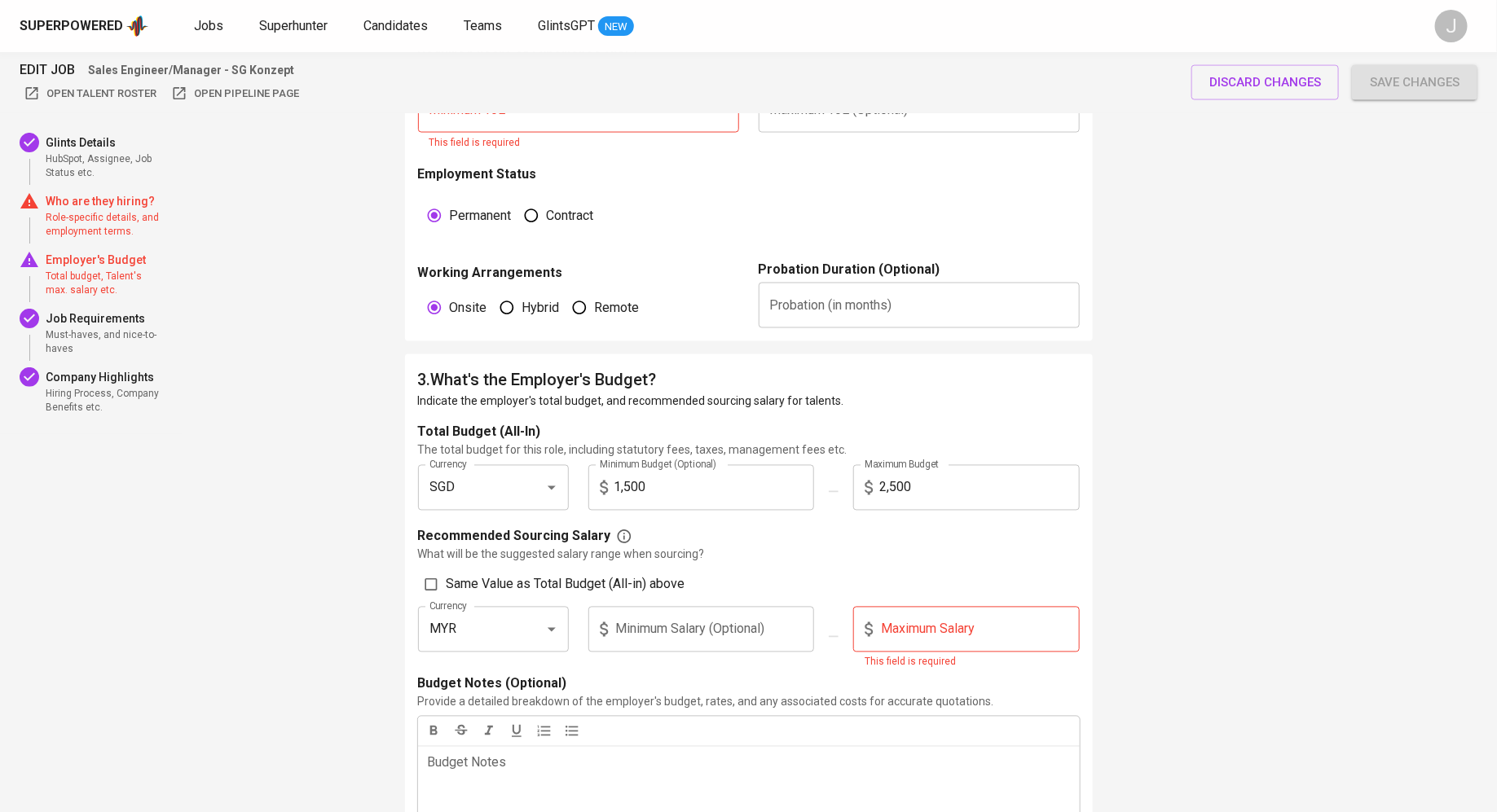
click at [968, 651] on div "Maximum Salary Maximum Salary This field is required" at bounding box center [966, 639] width 226 height 64
click at [967, 633] on input "text" at bounding box center [979, 630] width 200 height 46
type input "10,000"
click at [870, 685] on p "Budget Notes (Optional)" at bounding box center [748, 684] width 662 height 19
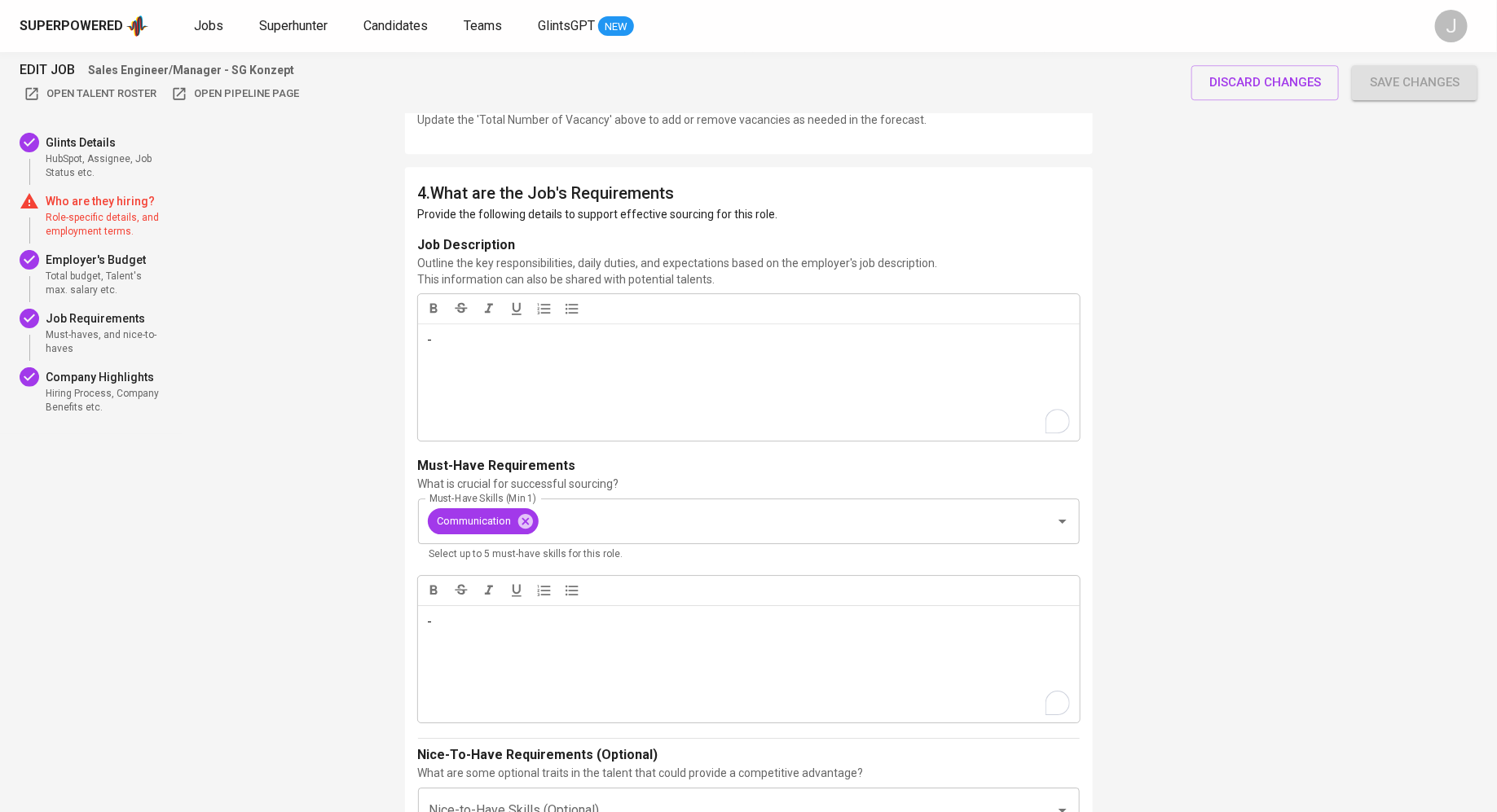
scroll to position [2728, 0]
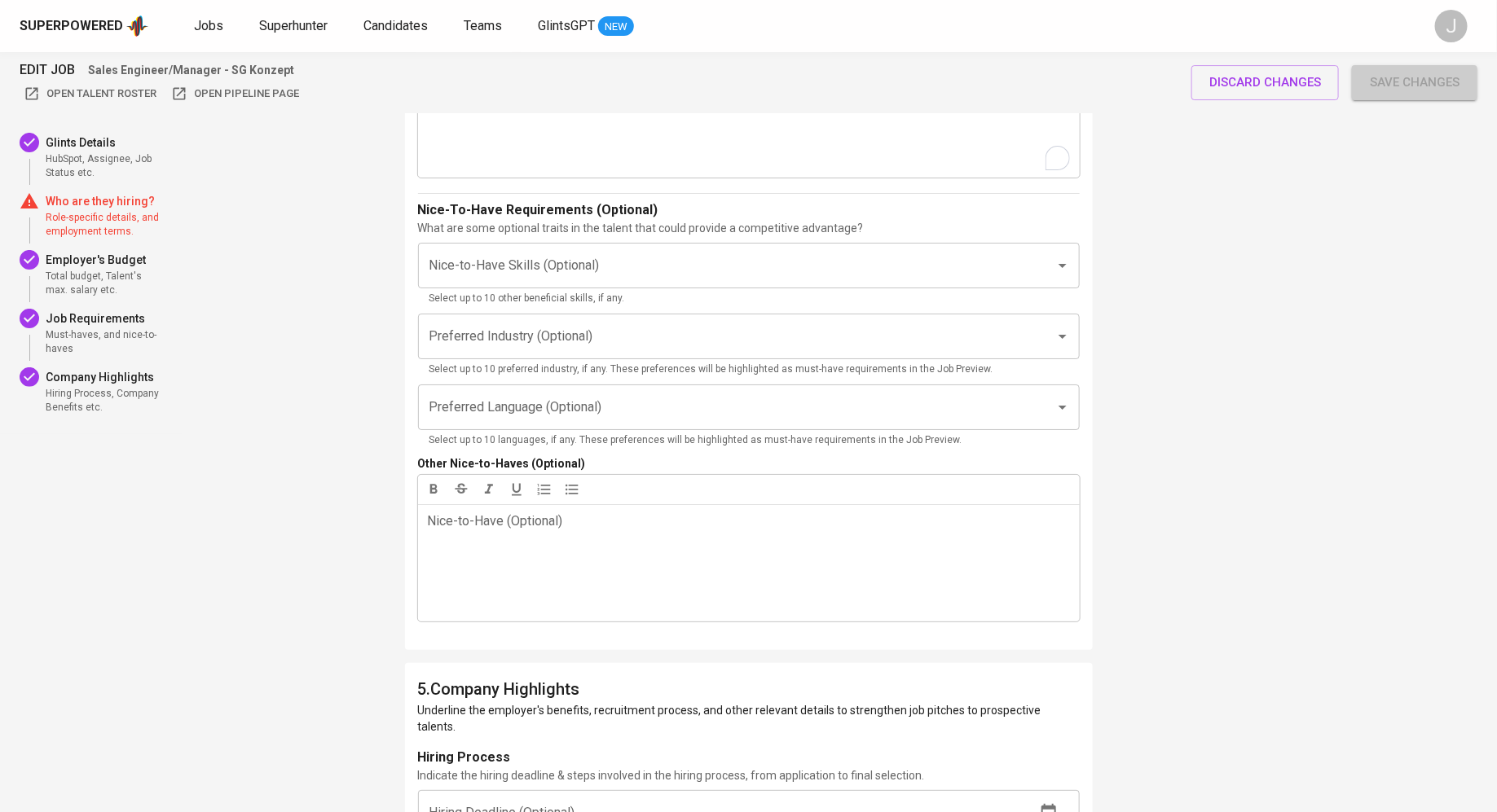
click at [1382, 69] on button "Save changes" at bounding box center [1414, 82] width 125 height 34
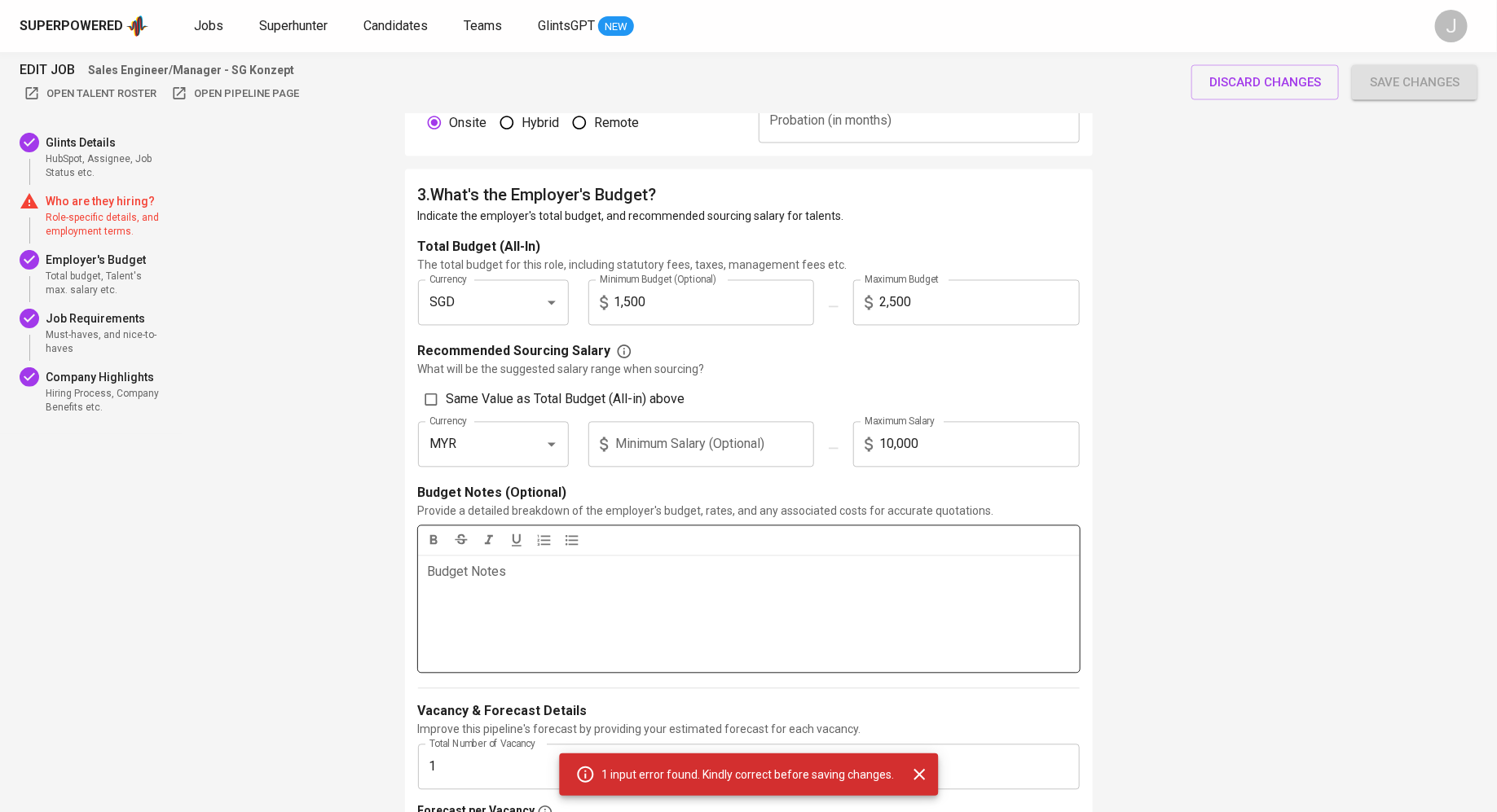
scroll to position [951, 0]
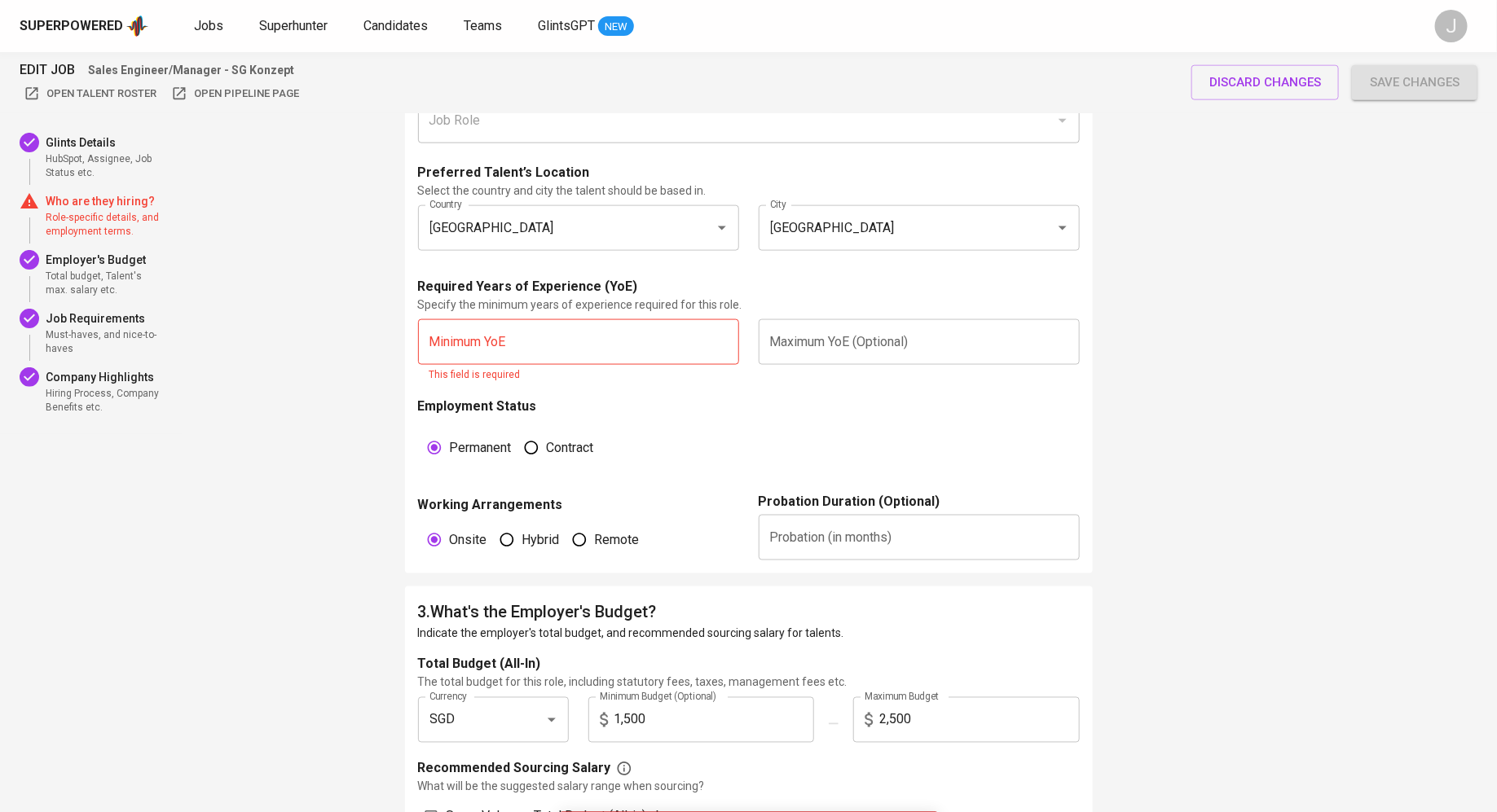
click at [545, 326] on input "text" at bounding box center [578, 342] width 321 height 46
type input "5"
click at [904, 340] on input "text" at bounding box center [919, 342] width 321 height 46
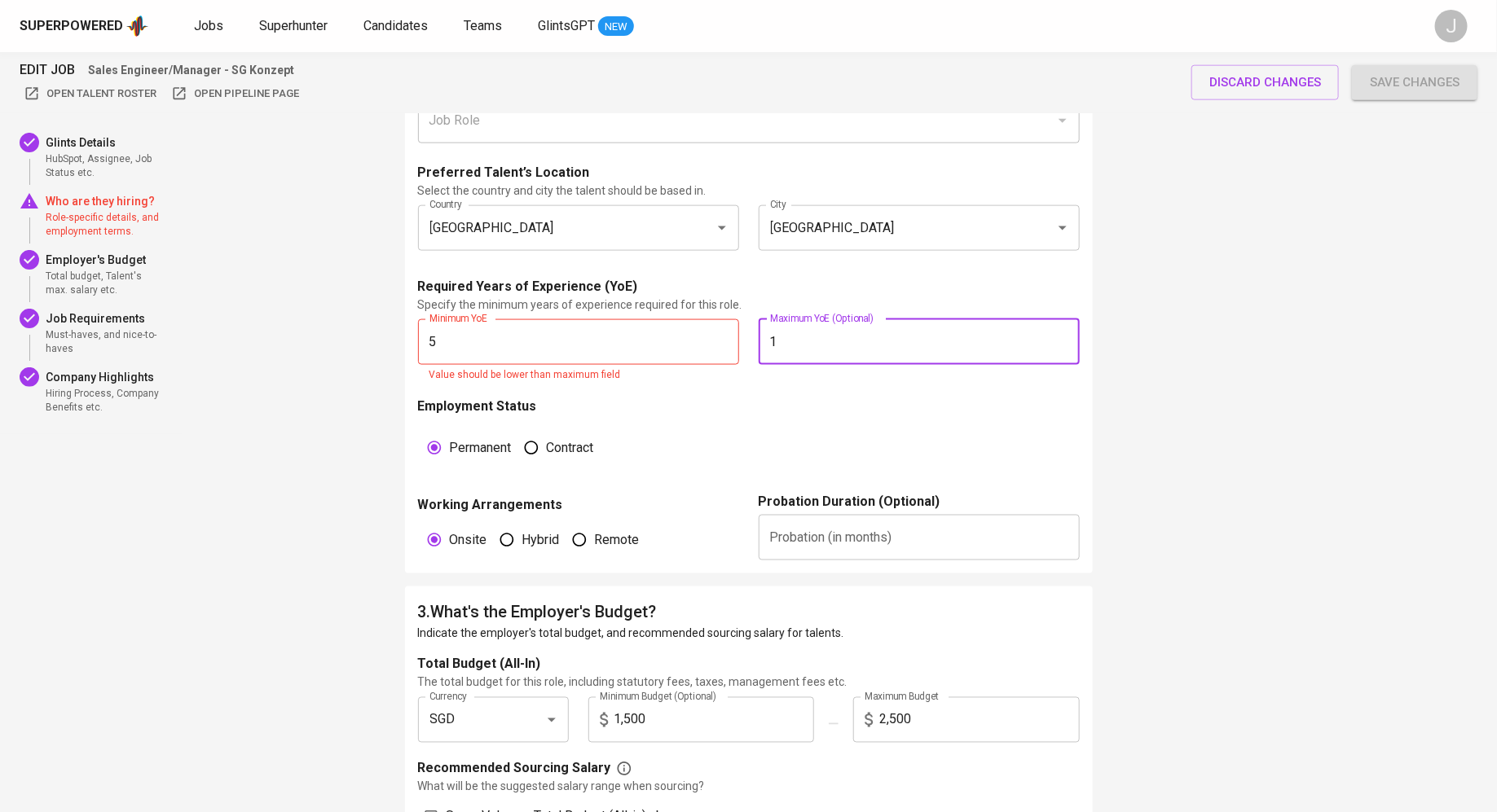
click at [979, 341] on input "1" at bounding box center [919, 342] width 321 height 46
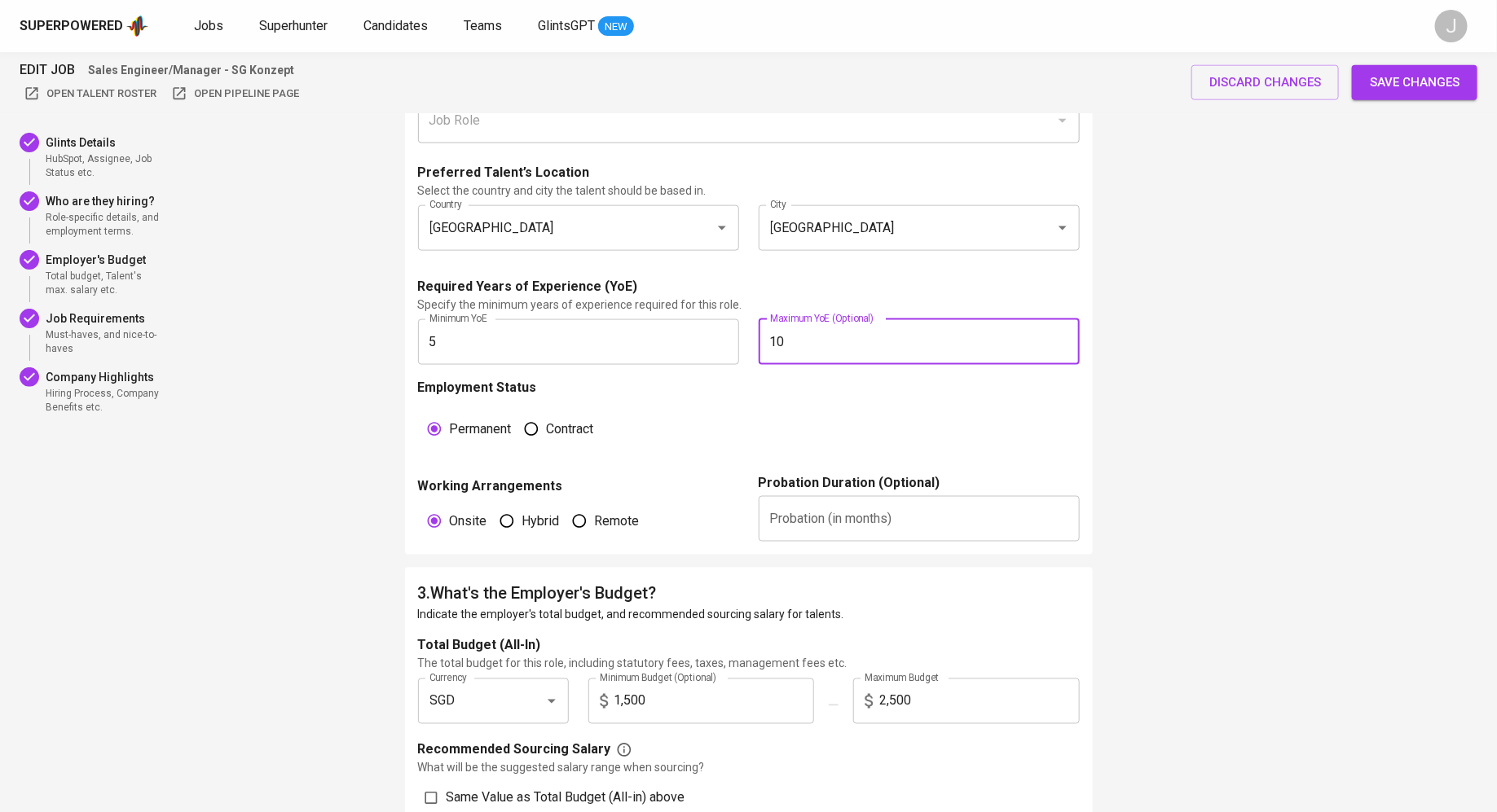
type input "10"
click at [1434, 91] on span "Save changes" at bounding box center [1414, 82] width 90 height 21
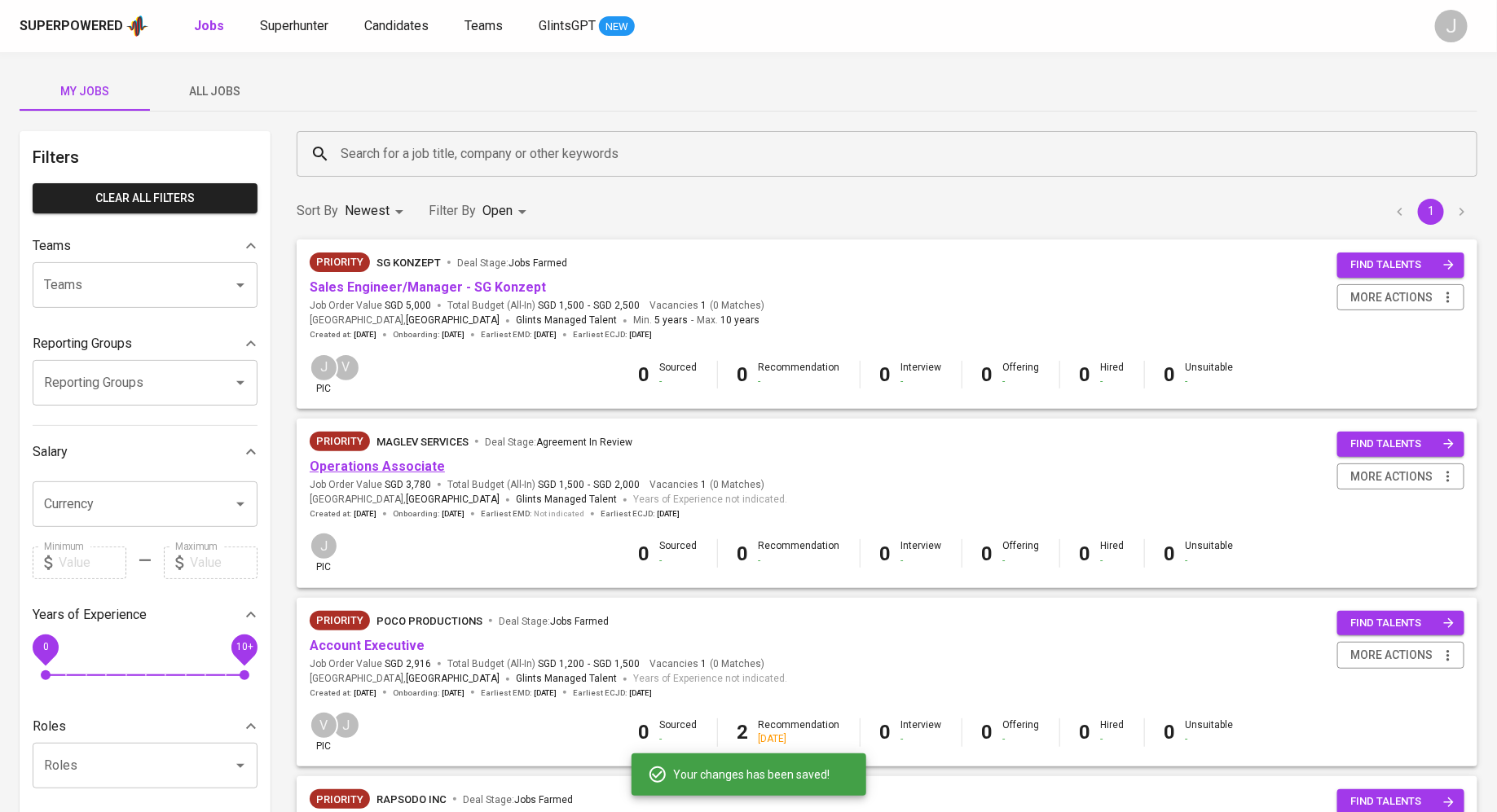
click at [391, 466] on link "Operations Associate" at bounding box center [377, 467] width 136 height 16
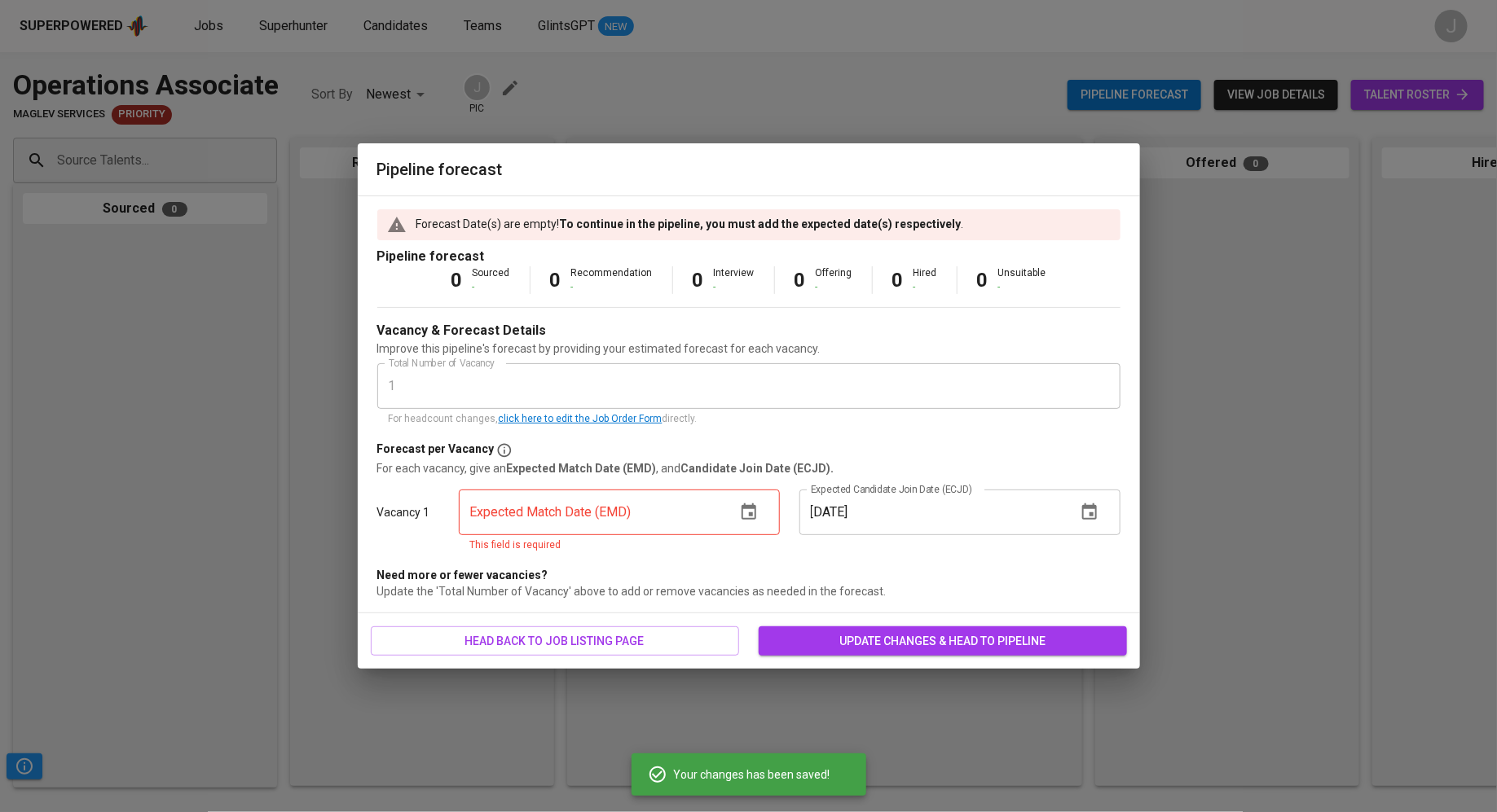
click at [662, 513] on input "text" at bounding box center [591, 513] width 264 height 46
click at [740, 519] on icon "button" at bounding box center [749, 513] width 19 height 19
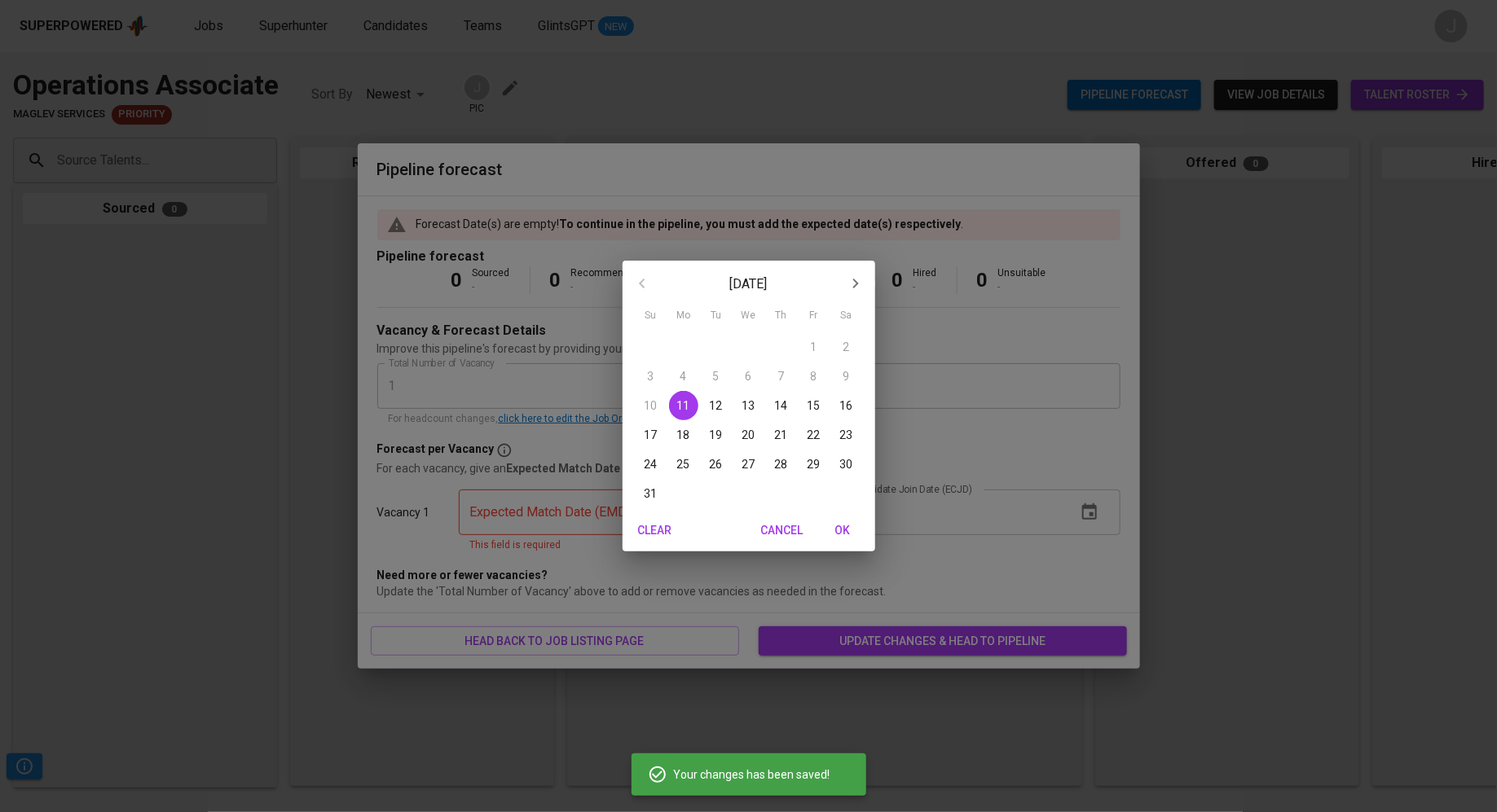
click at [768, 482] on div "4" at bounding box center [781, 493] width 33 height 29
click at [776, 461] on p "28" at bounding box center [781, 464] width 13 height 16
type input "[DATE]"
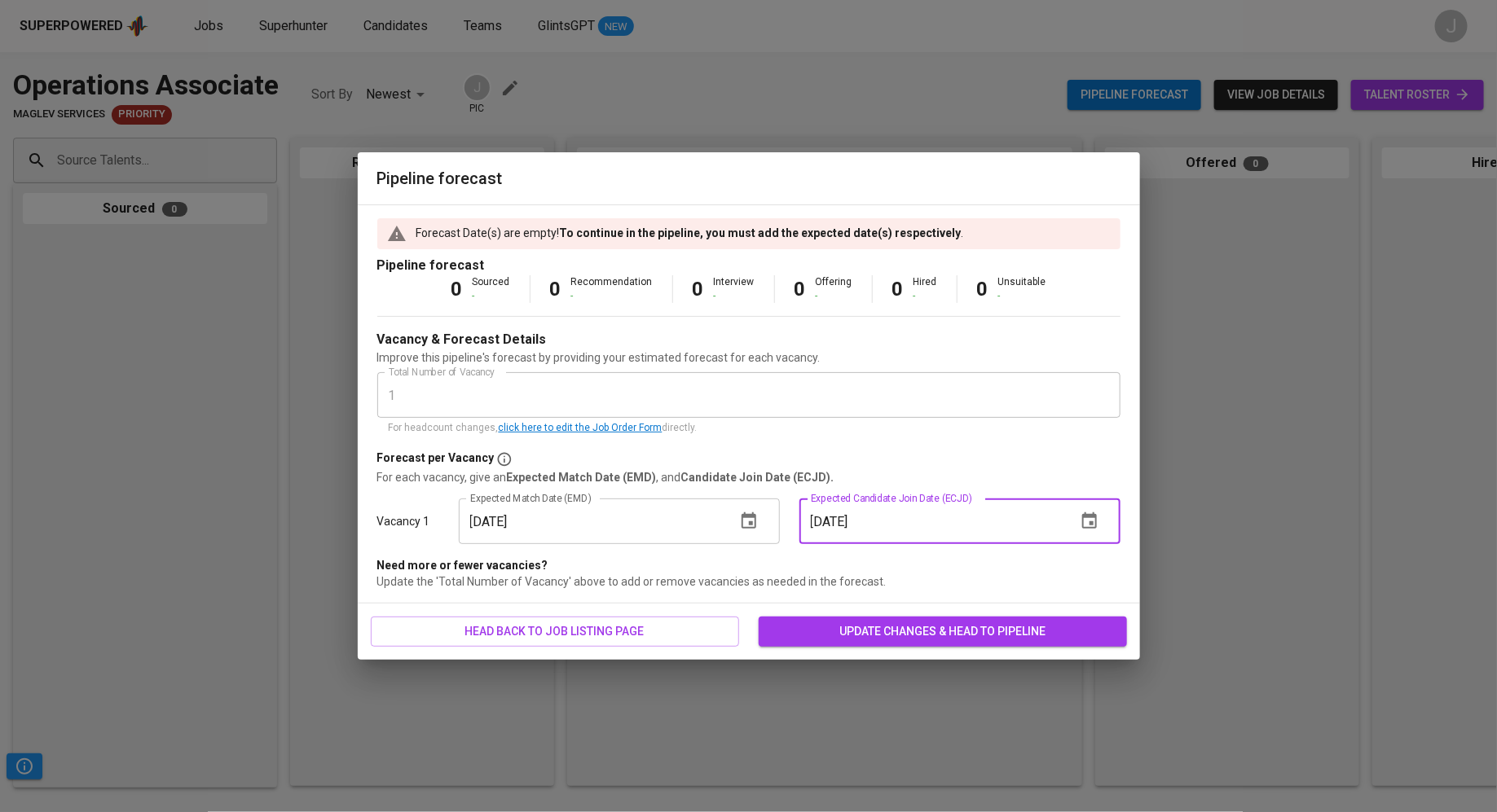
click at [861, 523] on input "[DATE]" at bounding box center [931, 521] width 264 height 46
click at [986, 678] on div "Pipeline forecast Forecast Date(s) are empty! To continue in the pipeline, you …" at bounding box center [748, 406] width 1497 height 812
click at [986, 651] on div "head back to job listing page update changes & head to pipeline" at bounding box center [749, 631] width 782 height 56
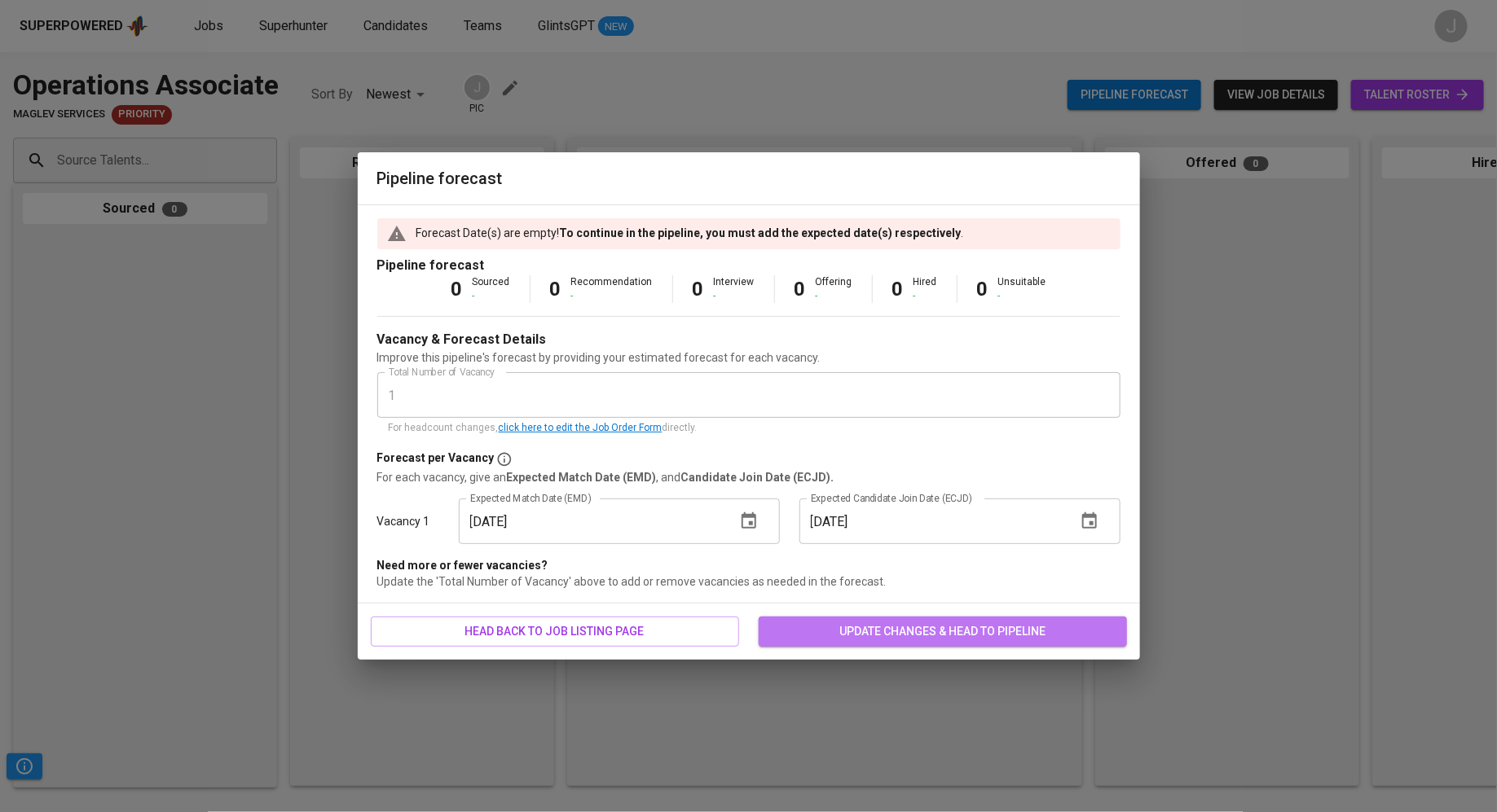
click at [985, 634] on span "update changes & head to pipeline" at bounding box center [943, 631] width 342 height 20
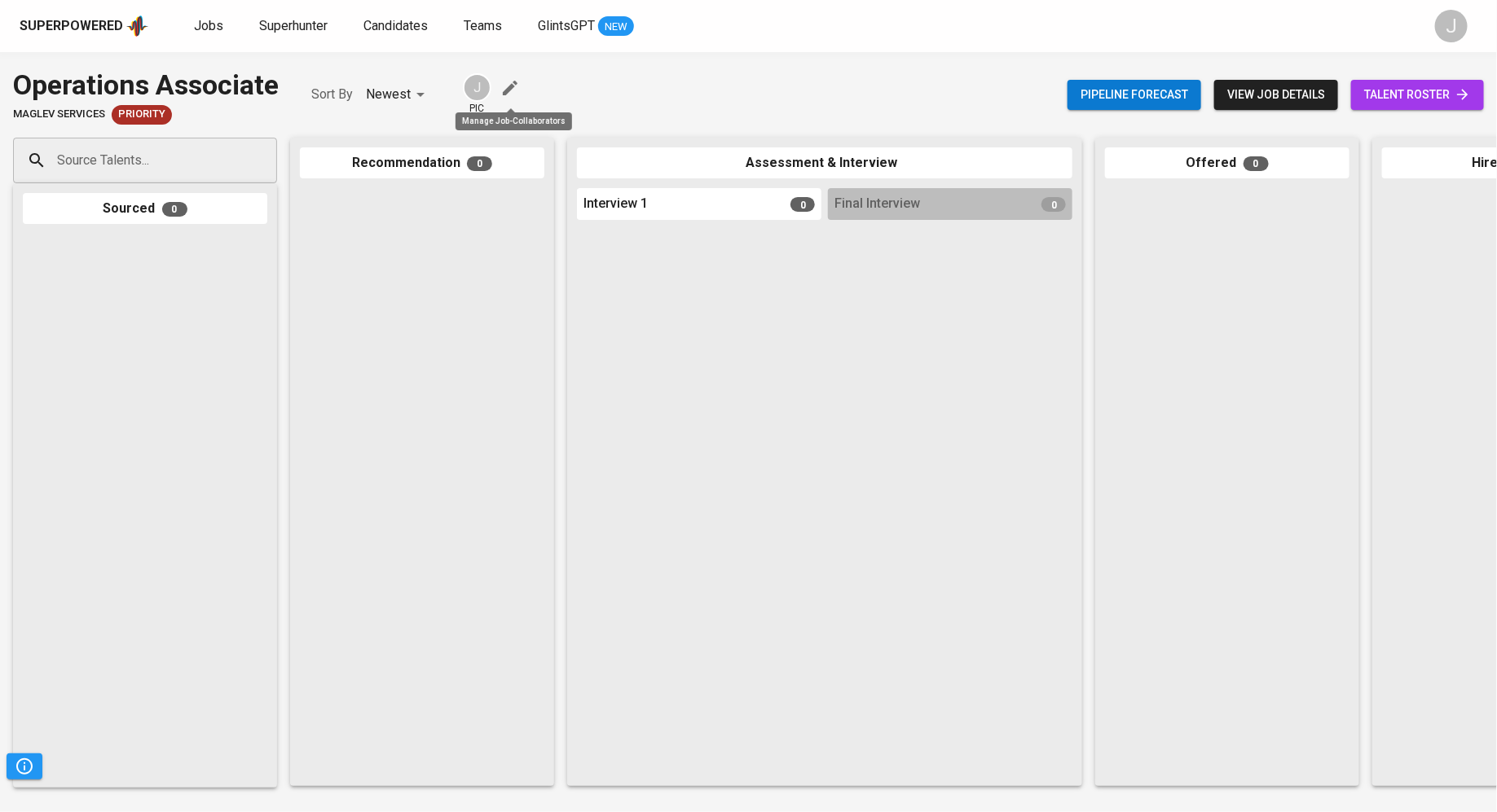
click at [513, 92] on icon "button" at bounding box center [510, 88] width 19 height 19
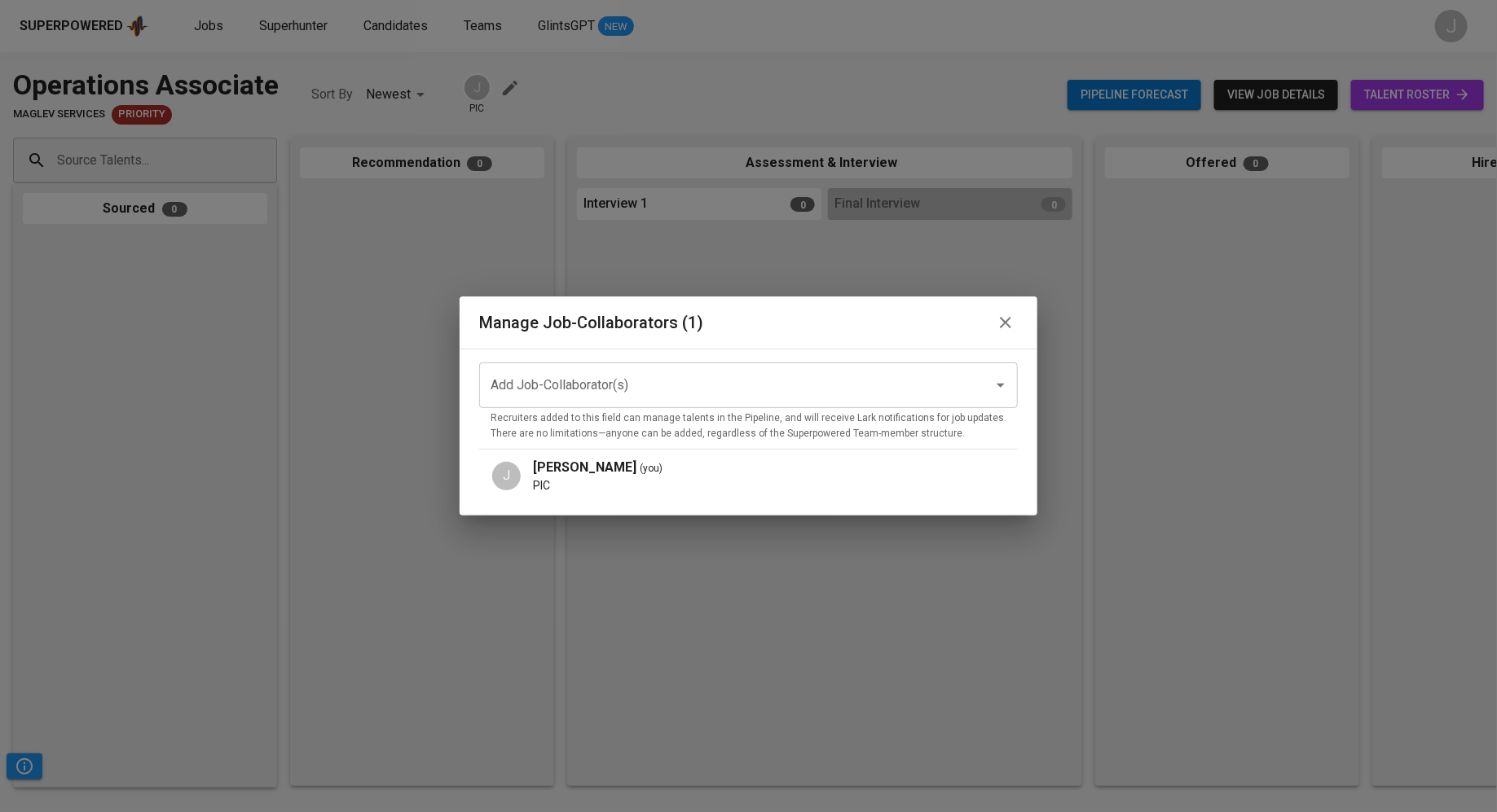
click at [638, 378] on input "Add Job-Collaborator(s)" at bounding box center [725, 385] width 478 height 31
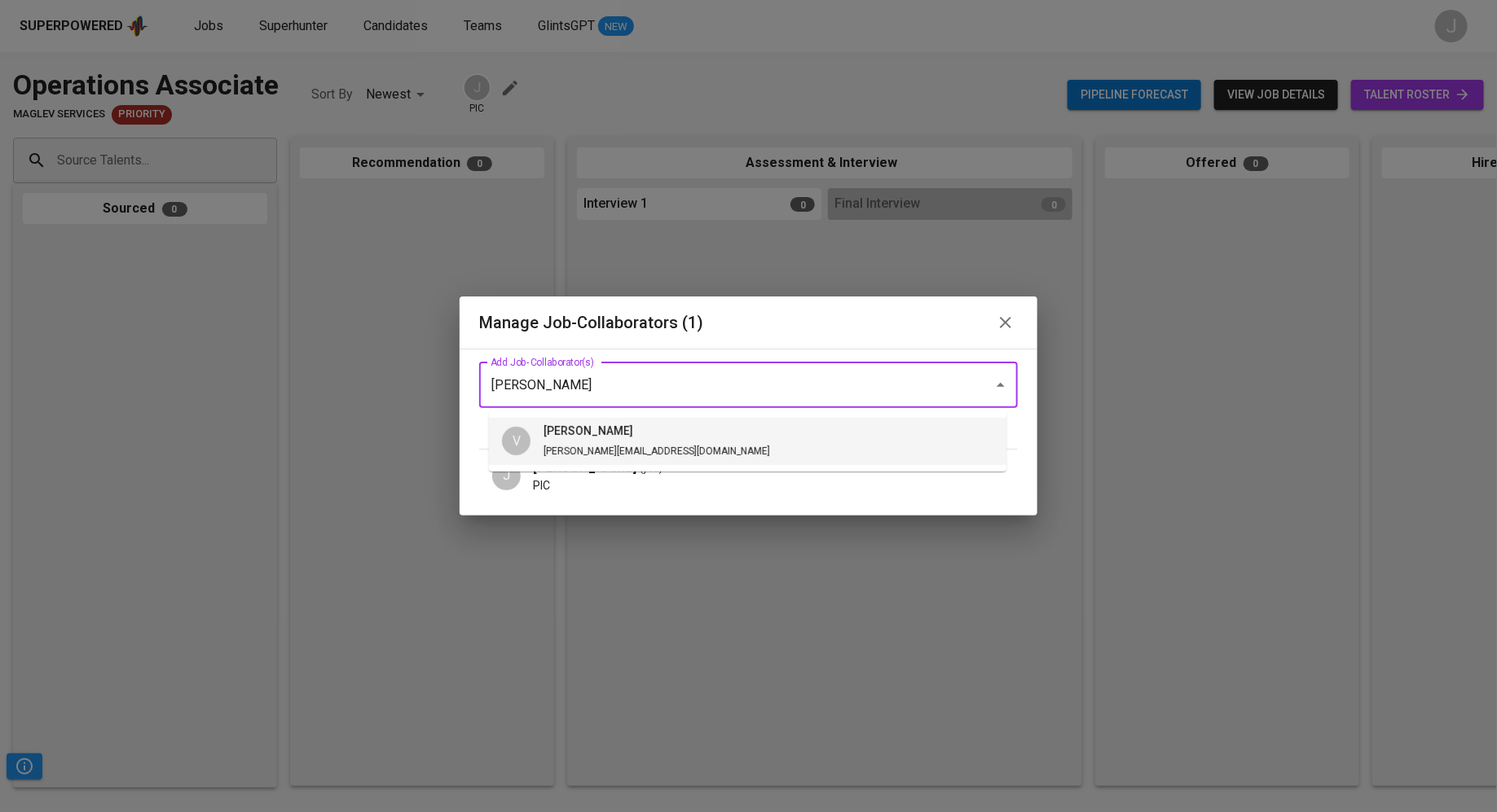
click at [616, 439] on h6 "[PERSON_NAME]" at bounding box center [656, 432] width 226 height 18
type input "[PERSON_NAME]"
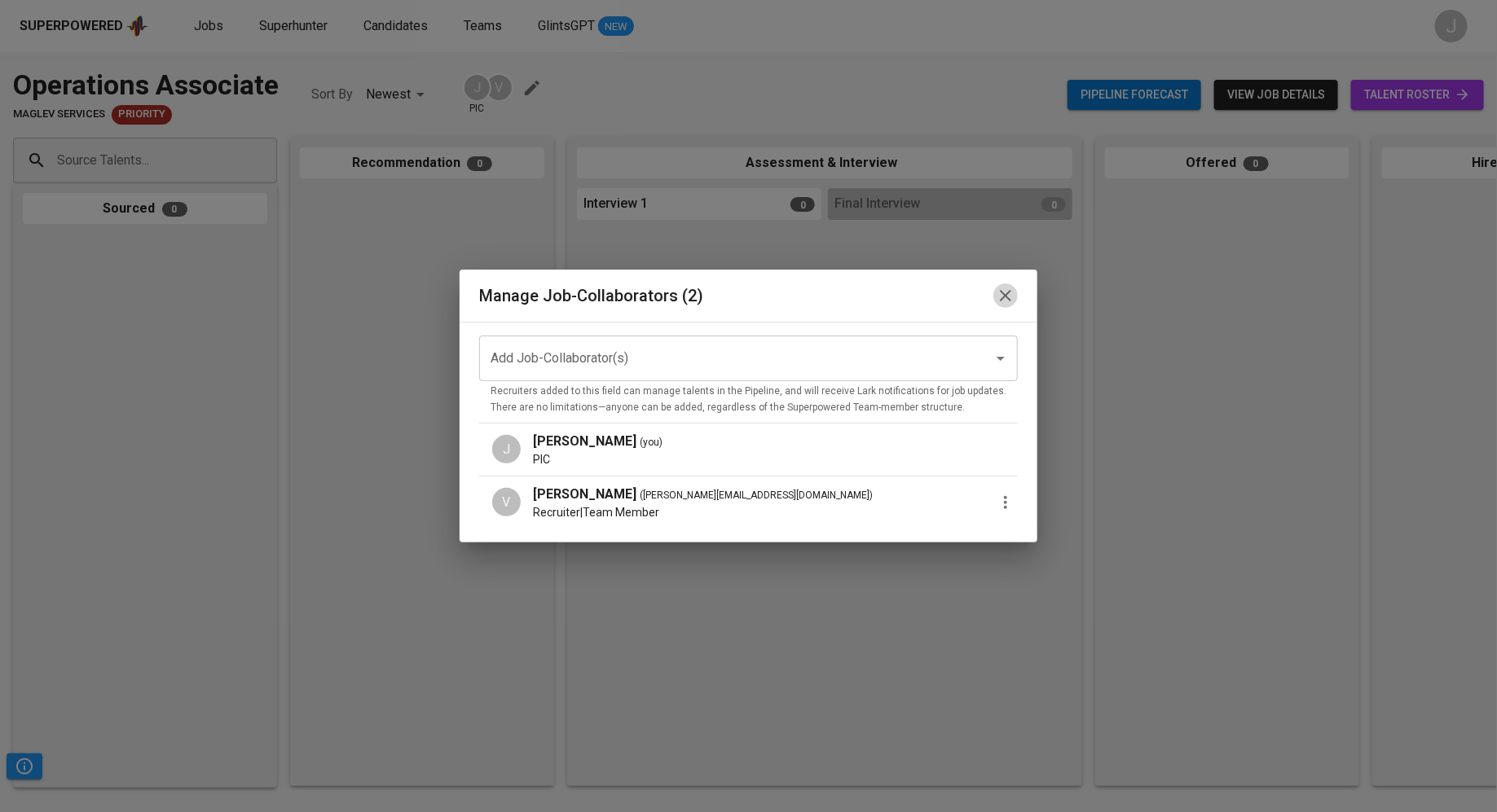
click at [1000, 298] on icon "button" at bounding box center [1005, 295] width 11 height 11
